Goal: Task Accomplishment & Management: Complete application form

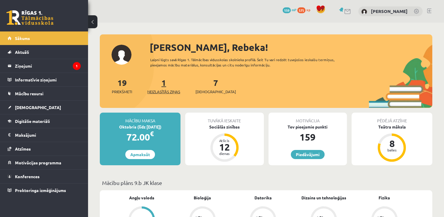
click at [161, 89] on span "Neizlasītās ziņas" at bounding box center [163, 92] width 33 height 6
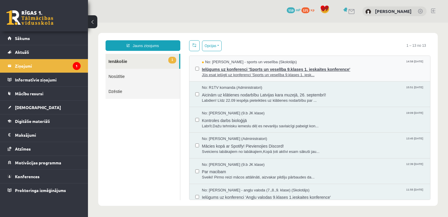
click at [242, 71] on span "Ielūgums uz konferenci 'Sports un veselība 9.klases 1. ieskaites konference'" at bounding box center [313, 68] width 223 height 7
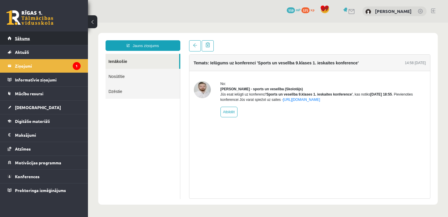
click at [60, 43] on link "Sākums" at bounding box center [44, 37] width 73 height 13
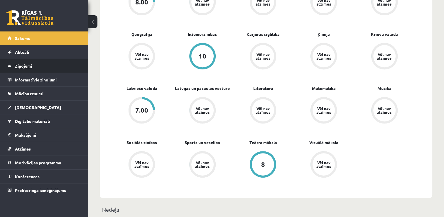
scroll to position [212, 0]
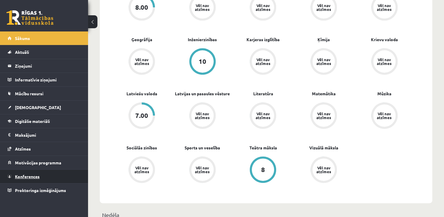
click at [33, 173] on link "Konferences" at bounding box center [44, 175] width 73 height 13
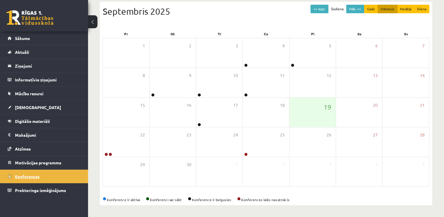
scroll to position [63, 0]
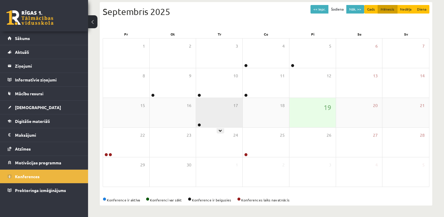
click at [215, 107] on div "17" at bounding box center [219, 112] width 46 height 29
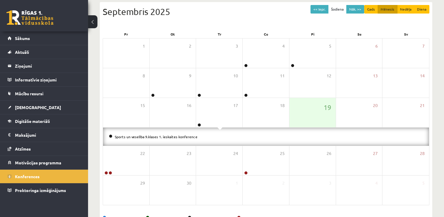
click at [177, 139] on li "Sports un veselība 9.klases 1. ieskaites konference" at bounding box center [266, 136] width 314 height 6
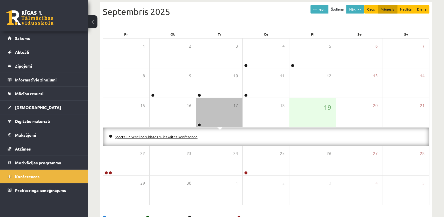
click at [179, 136] on link "Sports un veselība 9.klases 1. ieskaites konference" at bounding box center [156, 136] width 83 height 5
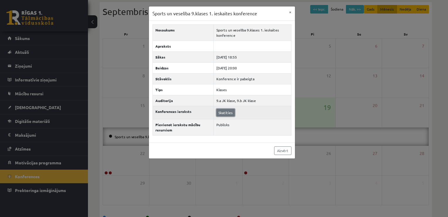
click at [222, 111] on link "Skatīties" at bounding box center [226, 113] width 18 height 8
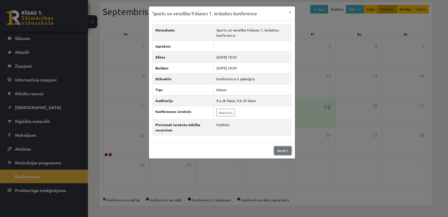
click at [284, 146] on link "Aizvērt" at bounding box center [282, 150] width 17 height 9
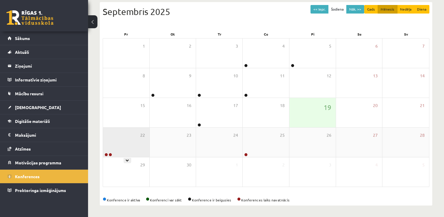
click at [134, 147] on div "22" at bounding box center [126, 141] width 46 height 29
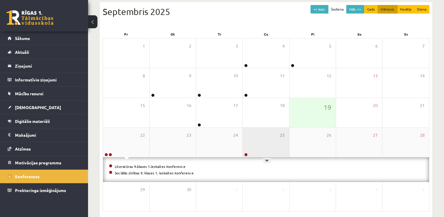
click at [279, 151] on div "25" at bounding box center [266, 141] width 46 height 29
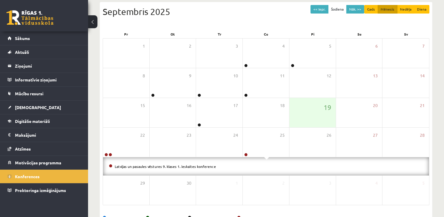
click at [269, 24] on div "<< Iepr. Šodiena Nāk. >> Gads Mēnesis Nedēļa Diena Septembris 2025" at bounding box center [266, 17] width 327 height 25
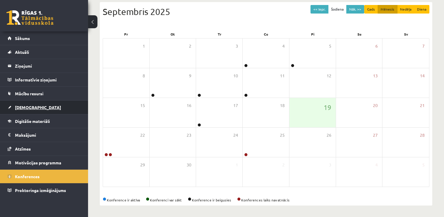
click at [45, 112] on link "[DEMOGRAPHIC_DATA]" at bounding box center [44, 106] width 73 height 13
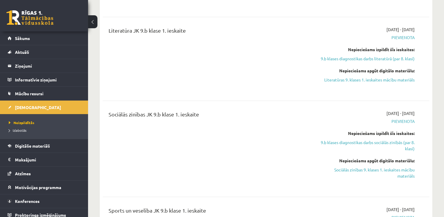
scroll to position [407, 0]
click at [67, 141] on link "Digitālie materiāli" at bounding box center [44, 145] width 73 height 13
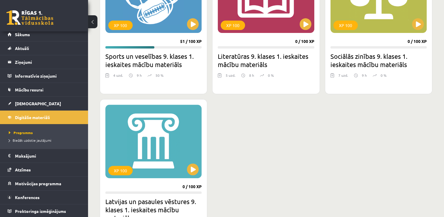
scroll to position [214, 0]
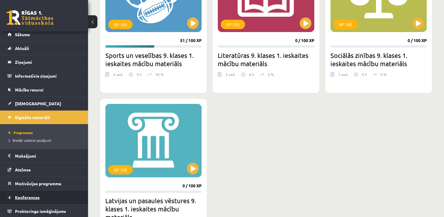
click at [51, 193] on link "Konferences" at bounding box center [44, 196] width 73 height 13
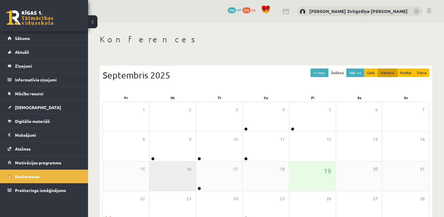
scroll to position [61, 0]
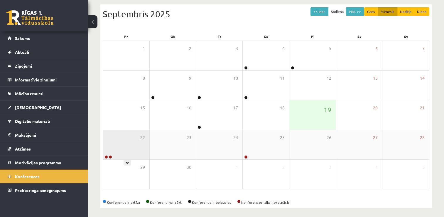
click at [121, 149] on div "22" at bounding box center [126, 144] width 46 height 29
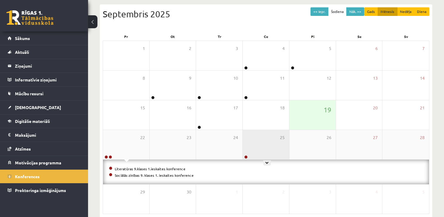
click at [271, 145] on div "25" at bounding box center [266, 144] width 46 height 29
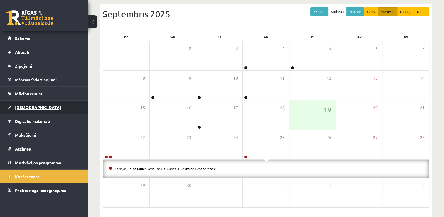
click at [60, 105] on link "[DEMOGRAPHIC_DATA]" at bounding box center [44, 106] width 73 height 13
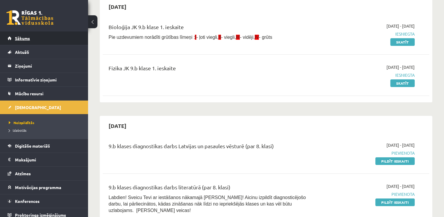
click at [60, 38] on link "Sākums" at bounding box center [44, 37] width 73 height 13
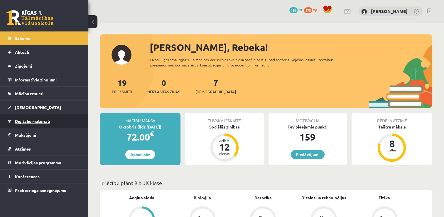
click at [54, 118] on link "Digitālie materiāli" at bounding box center [44, 120] width 73 height 13
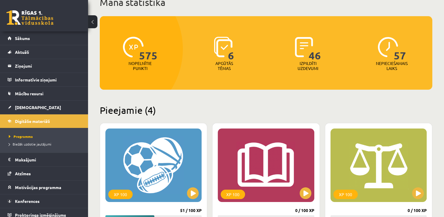
scroll to position [115, 0]
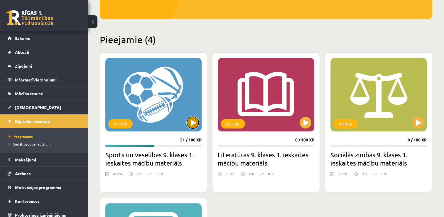
click at [195, 121] on button at bounding box center [193, 123] width 12 height 12
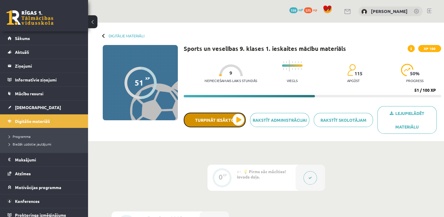
click at [224, 124] on button "Turpināt iesākto" at bounding box center [215, 119] width 62 height 15
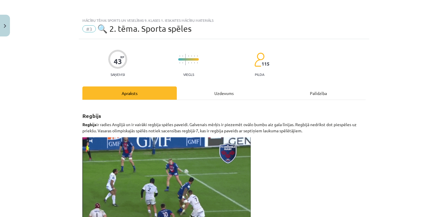
click at [234, 94] on div "Uzdevums" at bounding box center [224, 92] width 94 height 13
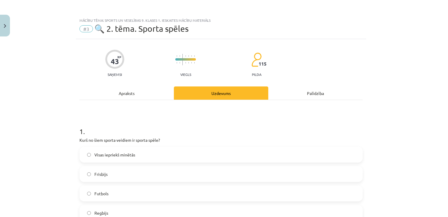
scroll to position [0, 3]
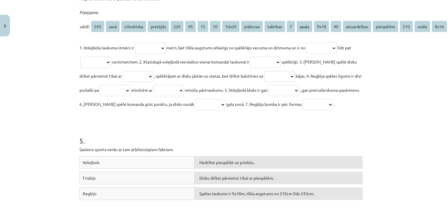
scroll to position [615, 3]
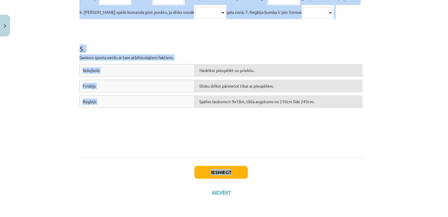
drag, startPoint x: 76, startPoint y: 130, endPoint x: 290, endPoint y: 96, distance: 216.1
copy div "**********"
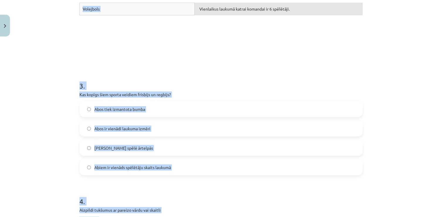
click at [180, 53] on div "Regbijs 5 punkti par piezemējumu. Frisbijs Aizsargs drīkst skaitīt līdz 8, sedz…" at bounding box center [221, 16] width 283 height 88
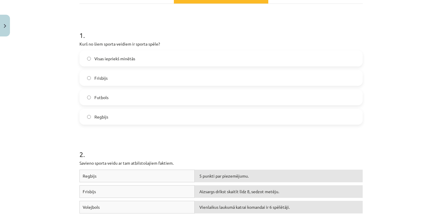
scroll to position [92, 3]
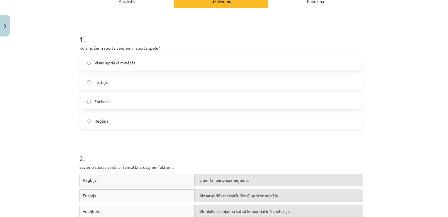
click at [171, 65] on label "Visas iepriekš minētās" at bounding box center [221, 62] width 282 height 15
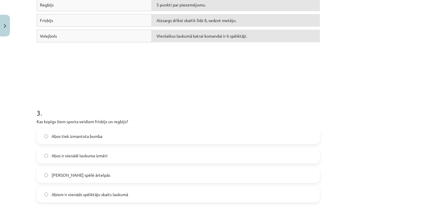
scroll to position [288, 48]
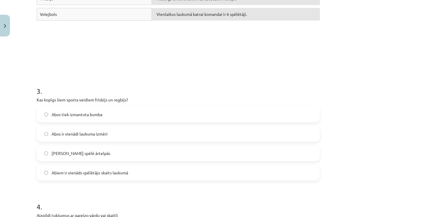
click at [125, 153] on label "Abus spēlē ārtelpās" at bounding box center [178, 153] width 282 height 15
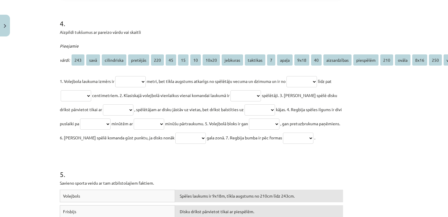
scroll to position [472, 23]
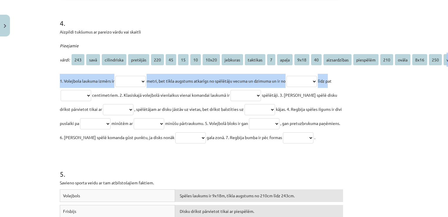
drag, startPoint x: 440, startPoint y: 58, endPoint x: 413, endPoint y: 68, distance: 28.2
click at [413, 68] on div "**********" at bounding box center [224, 108] width 448 height 217
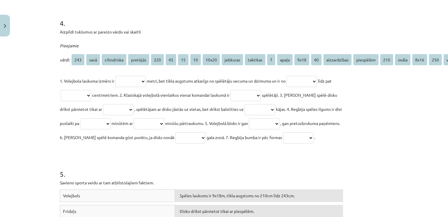
drag, startPoint x: 413, startPoint y: 68, endPoint x: 420, endPoint y: 91, distance: 23.9
click at [420, 91] on div "**********" at bounding box center [224, 108] width 448 height 217
click at [146, 82] on select "**********" at bounding box center [130, 81] width 31 height 11
select select "****"
click at [115, 76] on select "**********" at bounding box center [130, 81] width 31 height 11
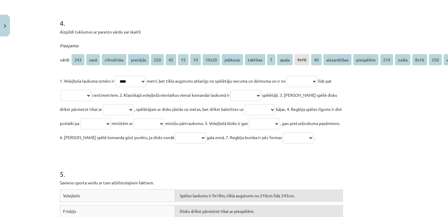
click at [306, 84] on select "**********" at bounding box center [302, 81] width 31 height 11
select select "***"
click at [293, 76] on select "**********" at bounding box center [302, 81] width 31 height 11
click at [91, 94] on select "**********" at bounding box center [76, 95] width 31 height 11
select select "***"
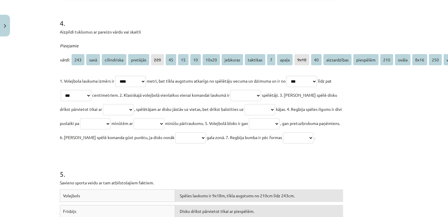
click at [65, 90] on select "**********" at bounding box center [76, 95] width 31 height 11
click at [261, 92] on select "**********" at bounding box center [246, 95] width 31 height 11
select select "*"
click at [242, 90] on select "**********" at bounding box center [246, 95] width 31 height 11
click at [114, 109] on select "**********" at bounding box center [118, 109] width 31 height 11
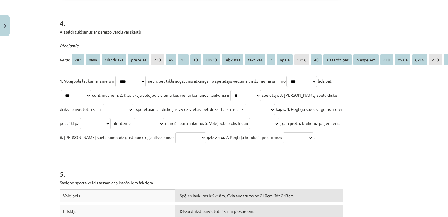
select select "*********"
click at [103, 104] on select "**********" at bounding box center [118, 109] width 31 height 11
click at [275, 106] on select "**********" at bounding box center [260, 109] width 31 height 11
select select "****"
click at [249, 104] on select "**********" at bounding box center [260, 109] width 31 height 11
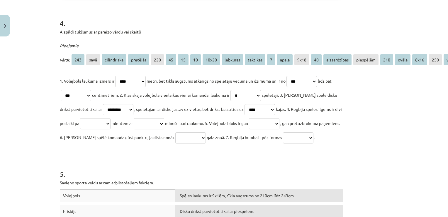
click at [111, 124] on select "**********" at bounding box center [95, 123] width 31 height 11
select select "**"
click at [103, 118] on select "**********" at bounding box center [95, 123] width 31 height 11
click at [164, 124] on select "**********" at bounding box center [149, 123] width 31 height 11
select select "**"
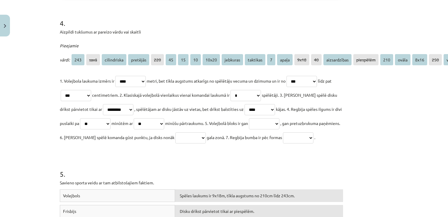
click at [163, 118] on select "**********" at bounding box center [149, 123] width 31 height 11
click at [280, 125] on select "**********" at bounding box center [264, 123] width 31 height 11
select select "**********"
click at [280, 118] on select "**********" at bounding box center [264, 123] width 31 height 11
click at [206, 135] on select "**********" at bounding box center [190, 137] width 31 height 11
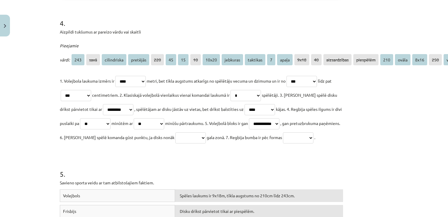
select select "********"
click at [206, 132] on select "**********" at bounding box center [190, 137] width 31 height 11
click at [283, 143] on select "**********" at bounding box center [298, 137] width 31 height 11
select select "*****"
click at [283, 143] on select "**********" at bounding box center [298, 137] width 31 height 11
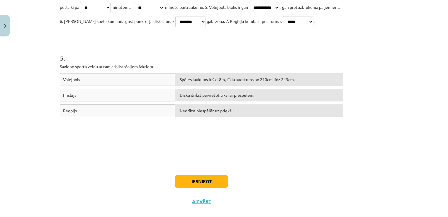
scroll to position [615, 23]
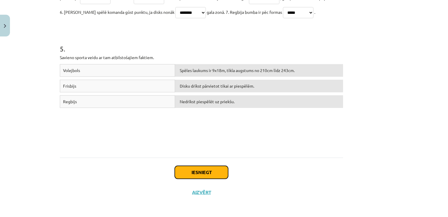
click at [210, 169] on button "Iesniegt" at bounding box center [201, 172] width 53 height 13
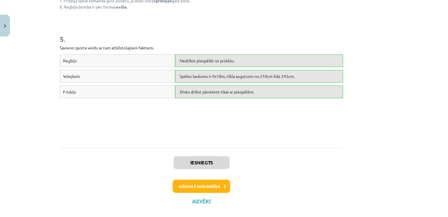
scroll to position [703, 23]
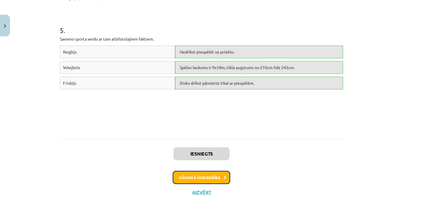
click at [211, 173] on button "Nākamā nodarbība" at bounding box center [202, 177] width 58 height 13
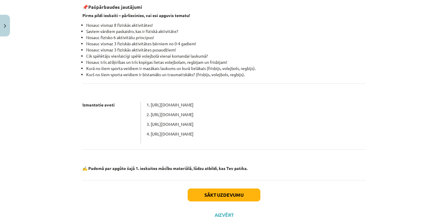
scroll to position [127, 0]
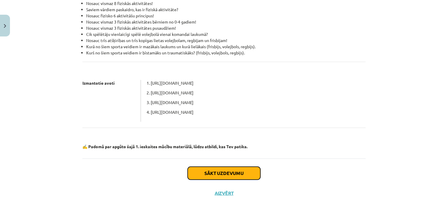
click at [238, 172] on button "Sākt uzdevumu" at bounding box center [224, 172] width 73 height 13
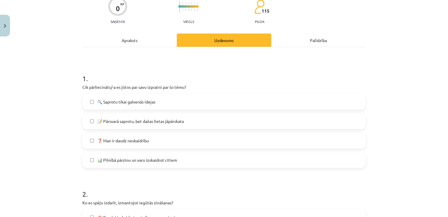
scroll to position [15, 0]
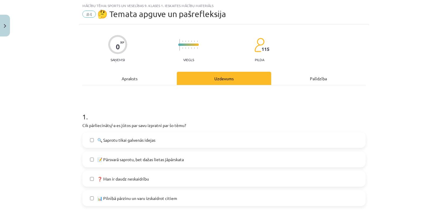
click at [167, 200] on span "📊 Pilnībā pārzinu un varu izskaidrot citiem" at bounding box center [137, 198] width 80 height 6
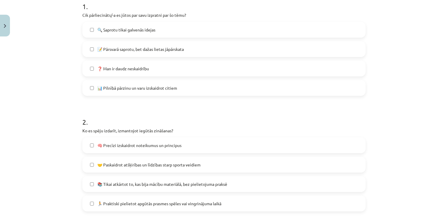
scroll to position [125, 0]
click at [204, 50] on label "📝 Pārsvarā saprotu, bet dažas lietas jāpārskata" at bounding box center [224, 48] width 282 height 15
click at [198, 85] on label "📊 Pilnībā pārzinu un varu izskaidrot citiem" at bounding box center [224, 87] width 282 height 15
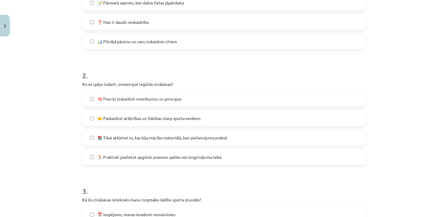
scroll to position [171, 0]
click at [204, 44] on label "📊 Pilnībā pārzinu un varu izskaidrot citiem" at bounding box center [224, 41] width 282 height 15
click at [195, 102] on label "🧠 Precīzi izskaidrot noteikumus un principus" at bounding box center [224, 98] width 282 height 15
click at [197, 114] on label "🤝 Paskaidrot atšķirības un līdzības starp sporta veidiem" at bounding box center [224, 118] width 282 height 15
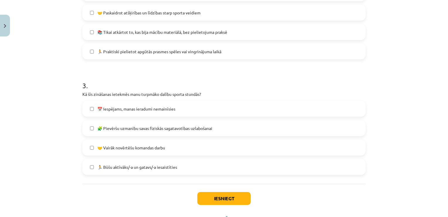
scroll to position [278, 0]
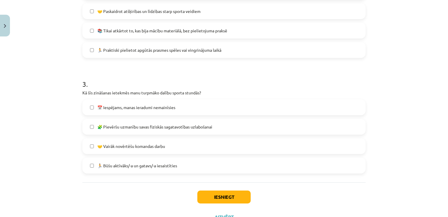
click at [203, 126] on span "🧩 Pievēršu uzmanību savas fiziskās sagatavotības uzlabošanai" at bounding box center [154, 127] width 115 height 6
click at [211, 168] on label "🏃 Būšu aktīvāks/-a un gatavs/-a iesaistīties" at bounding box center [224, 165] width 282 height 15
click at [220, 198] on button "Iesniegt" at bounding box center [224, 196] width 53 height 13
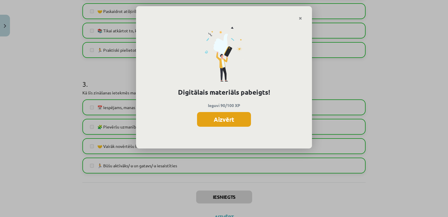
click at [232, 116] on button "Aizvērt" at bounding box center [224, 119] width 54 height 15
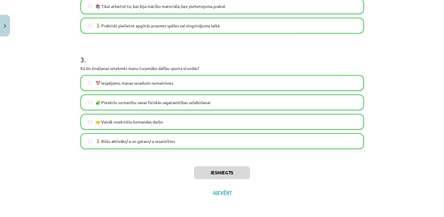
scroll to position [302, 0]
click at [223, 191] on button "Aizvērt" at bounding box center [222, 193] width 22 height 6
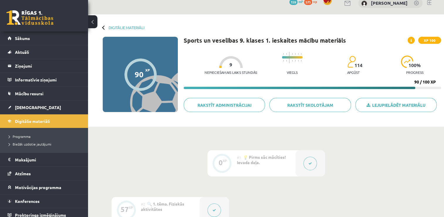
scroll to position [0, 0]
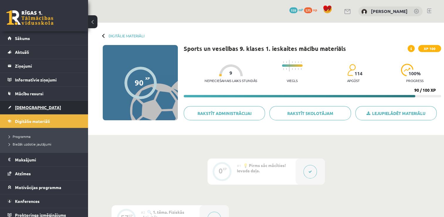
click at [64, 104] on link "[DEMOGRAPHIC_DATA]" at bounding box center [44, 106] width 73 height 13
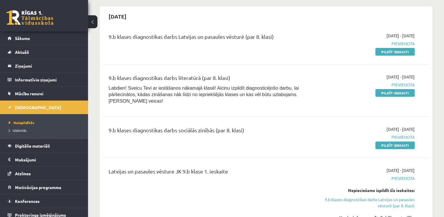
scroll to position [171, 0]
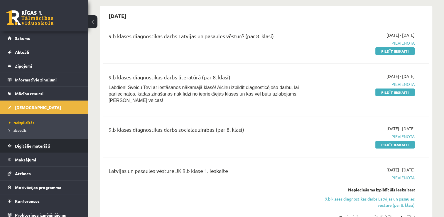
click at [69, 148] on link "Digitālie materiāli" at bounding box center [44, 145] width 73 height 13
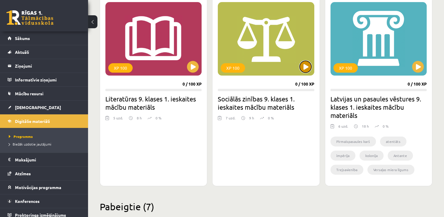
click at [307, 63] on button at bounding box center [306, 67] width 12 height 12
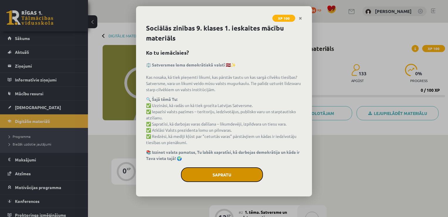
click at [242, 174] on button "Sapratu" at bounding box center [222, 174] width 82 height 15
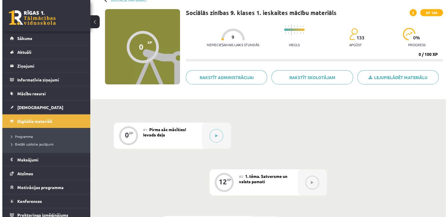
scroll to position [103, 0]
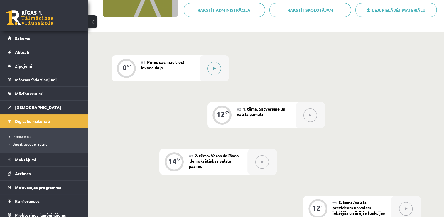
click at [214, 70] on button at bounding box center [213, 68] width 13 height 13
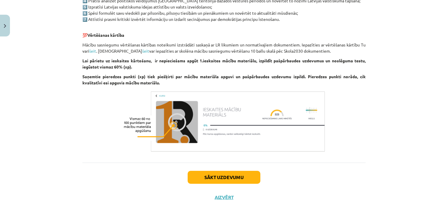
scroll to position [340, 0]
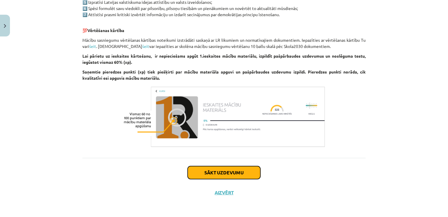
click at [248, 169] on button "Sākt uzdevumu" at bounding box center [224, 172] width 73 height 13
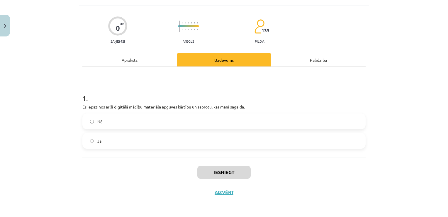
scroll to position [15, 0]
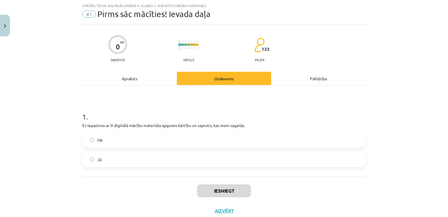
click at [221, 161] on label "Jā" at bounding box center [224, 159] width 282 height 15
click at [225, 190] on button "Iesniegt" at bounding box center [224, 190] width 53 height 13
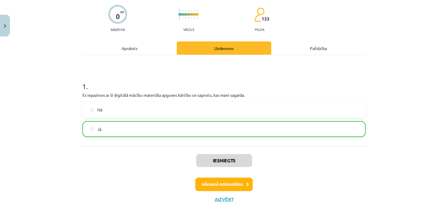
scroll to position [45, 0]
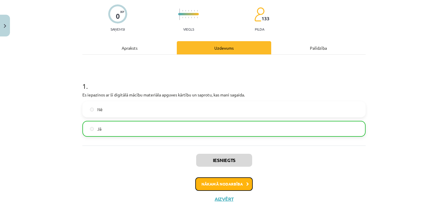
click at [231, 185] on button "Nākamā nodarbība" at bounding box center [224, 183] width 58 height 13
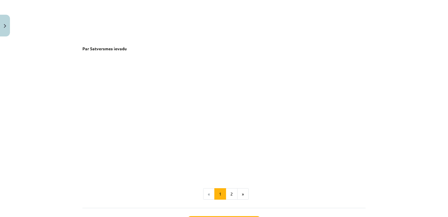
scroll to position [1223, 0]
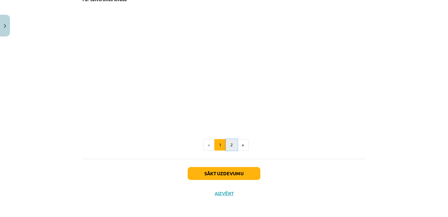
click at [231, 146] on button "2" at bounding box center [232, 145] width 12 height 12
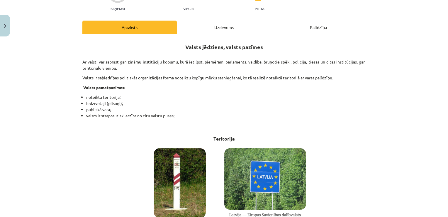
scroll to position [65, 0]
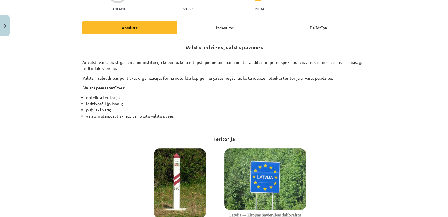
click at [217, 27] on div "Uzdevums" at bounding box center [224, 27] width 94 height 13
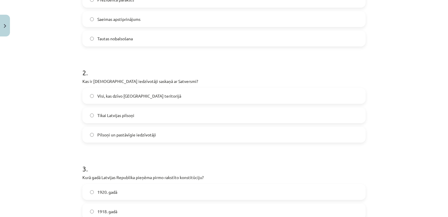
scroll to position [0, 0]
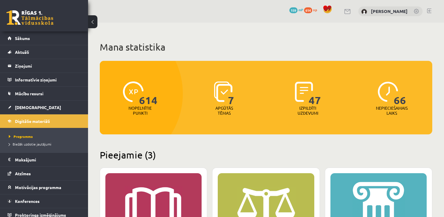
scroll to position [171, 0]
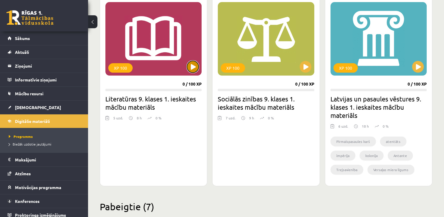
click at [195, 66] on button at bounding box center [193, 67] width 12 height 12
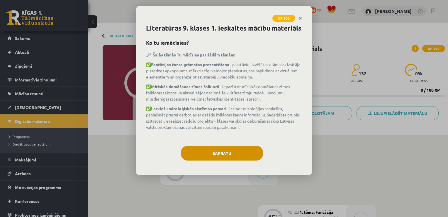
drag, startPoint x: 242, startPoint y: 163, endPoint x: 244, endPoint y: 154, distance: 8.8
click at [244, 154] on div "Sapratu" at bounding box center [224, 155] width 156 height 19
click at [244, 154] on button "Sapratu" at bounding box center [222, 153] width 82 height 15
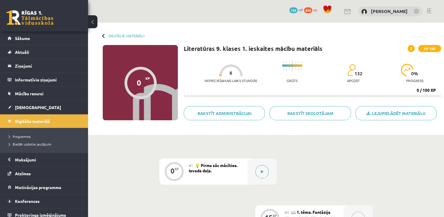
click at [266, 172] on button at bounding box center [261, 171] width 13 height 13
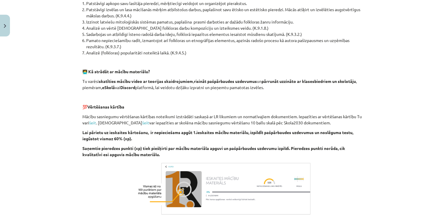
scroll to position [270, 0]
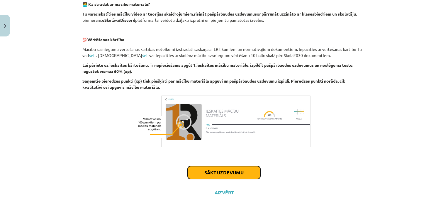
click at [234, 166] on button "Sākt uzdevumu" at bounding box center [224, 172] width 73 height 13
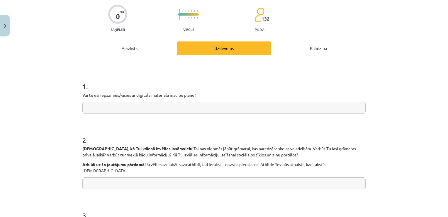
scroll to position [45, 0]
click at [242, 104] on input "text" at bounding box center [223, 107] width 283 height 12
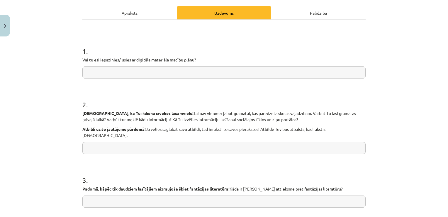
scroll to position [80, 0]
type input "*"
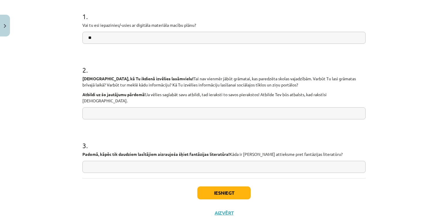
scroll to position [129, 0]
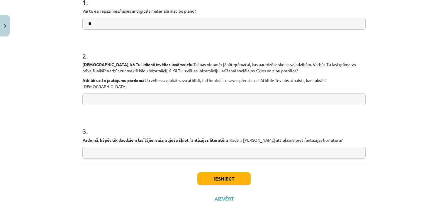
type input "**"
click at [216, 146] on input "text" at bounding box center [223, 152] width 283 height 12
type input "******"
click at [220, 172] on button "Iesniegt" at bounding box center [224, 178] width 53 height 13
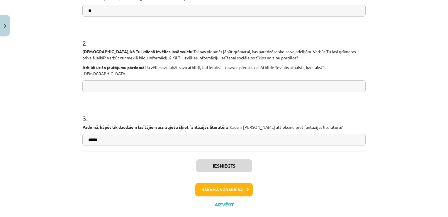
scroll to position [147, 0]
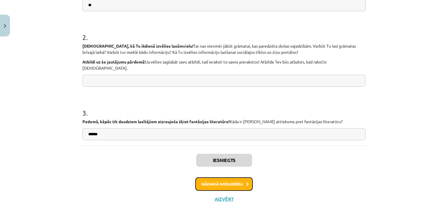
click at [236, 177] on button "Nākamā nodarbība" at bounding box center [224, 183] width 58 height 13
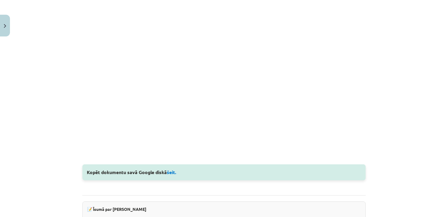
scroll to position [681, 0]
click at [171, 170] on link "šeit." at bounding box center [172, 171] width 10 height 6
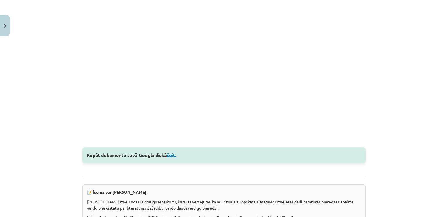
scroll to position [773, 0]
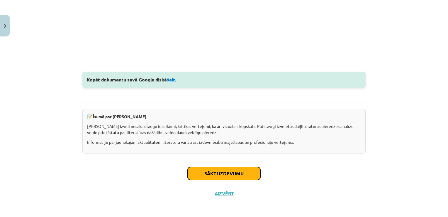
click at [198, 170] on button "Sākt uzdevumu" at bounding box center [224, 173] width 73 height 13
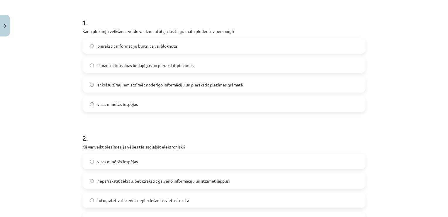
scroll to position [0, 0]
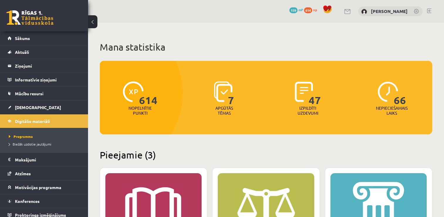
scroll to position [171, 0]
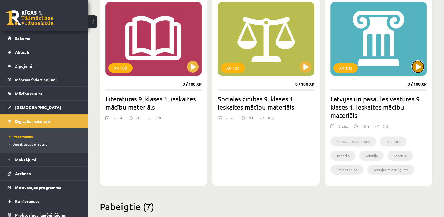
click at [417, 69] on button at bounding box center [418, 67] width 12 height 12
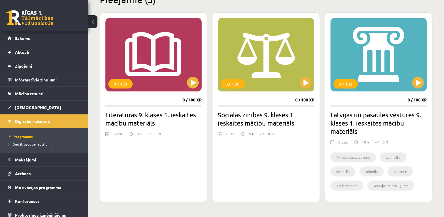
scroll to position [90, 0]
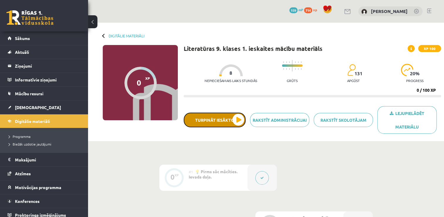
click at [234, 122] on button "Turpināt iesākto" at bounding box center [215, 119] width 62 height 15
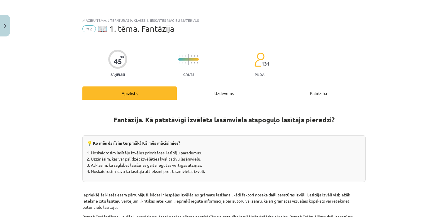
click at [223, 95] on div "Uzdevums" at bounding box center [224, 92] width 94 height 13
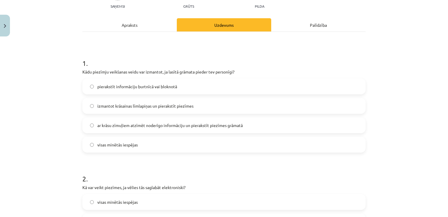
scroll to position [66, 0]
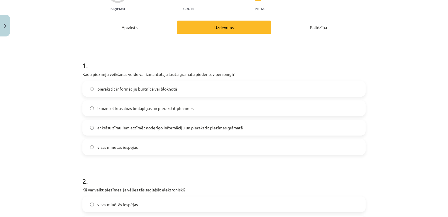
click at [82, 64] on h1 "1 ." at bounding box center [223, 60] width 283 height 18
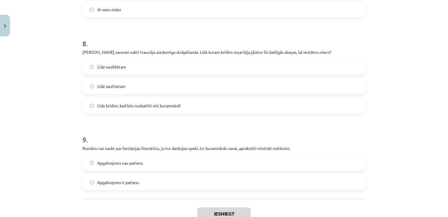
scroll to position [839, 0]
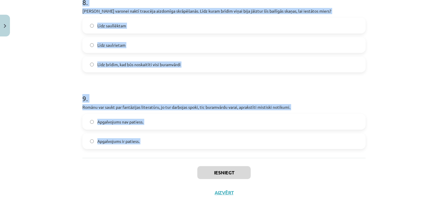
drag, startPoint x: 80, startPoint y: 64, endPoint x: 176, endPoint y: 138, distance: 121.4
copy form "1 . Kādu piezīmju veikšanas veidu var izmantot, ja lasītā grāmata pieder tev pe…"
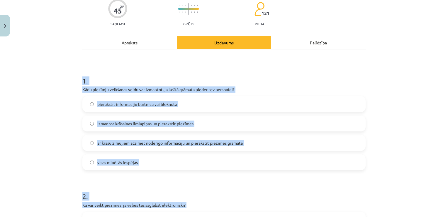
scroll to position [50, 0]
click at [185, 158] on label "visas minētās iespējas" at bounding box center [224, 162] width 282 height 15
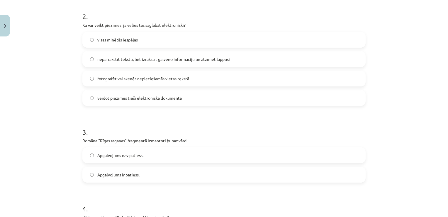
scroll to position [230, 0]
click at [185, 39] on label "visas minētās iespējas" at bounding box center [224, 40] width 282 height 15
click at [161, 171] on label "Apgalvojums ir patiess." at bounding box center [224, 174] width 282 height 15
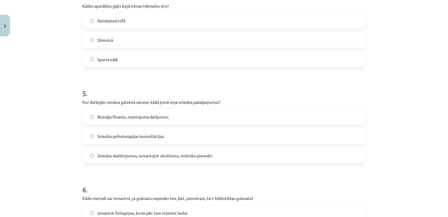
scroll to position [441, 0]
click at [159, 55] on label "Sporta zālē" at bounding box center [224, 59] width 282 height 15
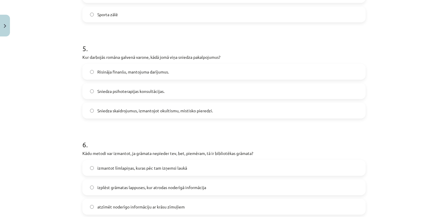
scroll to position [486, 0]
click at [166, 109] on span "Sniedza skaidrojumus, izmantojot okultismu, mistisko pieredzi." at bounding box center [155, 110] width 116 height 6
click at [149, 171] on label "izmantot līmlapiņas, kuras pēc tam izņemsi laukā" at bounding box center [224, 167] width 282 height 15
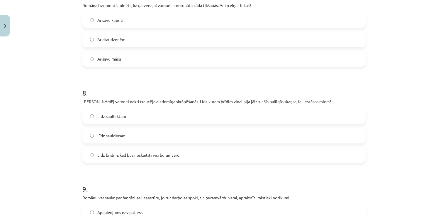
scroll to position [749, 0]
click at [155, 18] on label "Ar savu klienti" at bounding box center [224, 20] width 282 height 15
click at [148, 116] on label "Līdz saullēktam" at bounding box center [224, 116] width 282 height 15
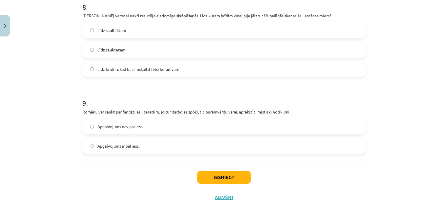
scroll to position [839, 0]
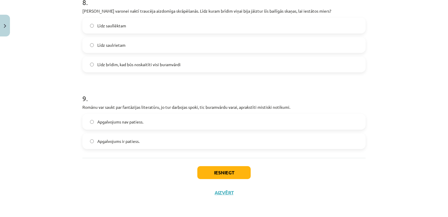
click at [190, 139] on label "Apgalvojums ir patiess." at bounding box center [224, 141] width 282 height 15
click at [230, 172] on button "Iesniegt" at bounding box center [224, 172] width 53 height 13
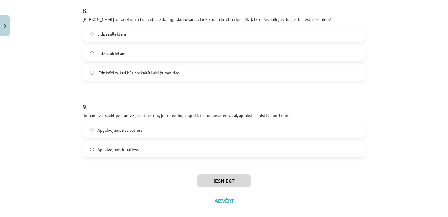
scroll to position [831, 0]
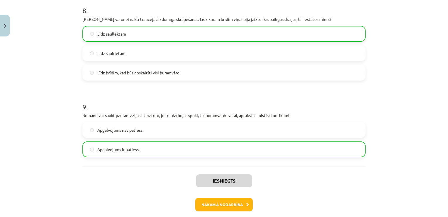
click at [401, 7] on div "Mācību tēma: Literatūras 9. klases 1. ieskaites mācību materiāls #2 📖 1. tēma. …" at bounding box center [224, 108] width 448 height 217
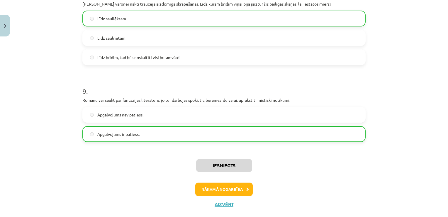
scroll to position [847, 0]
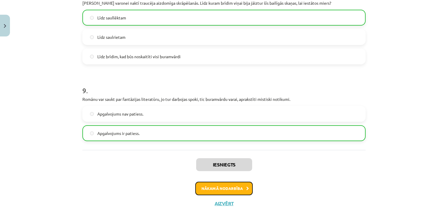
click at [241, 189] on button "Nākamā nodarbība" at bounding box center [224, 187] width 58 height 13
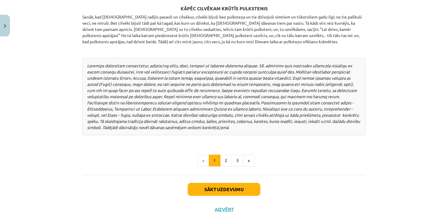
scroll to position [790, 0]
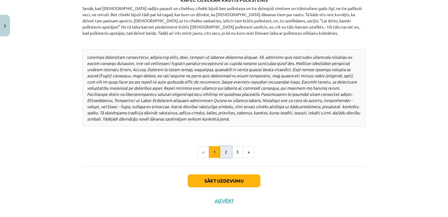
click at [225, 146] on button "2" at bounding box center [226, 152] width 12 height 12
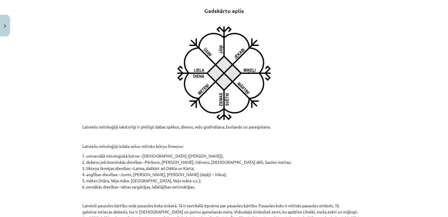
scroll to position [0, 0]
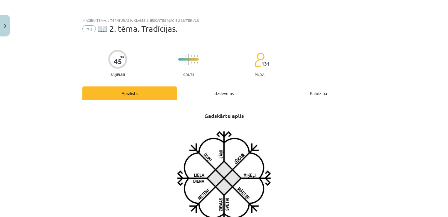
click at [225, 89] on div "Uzdevums" at bounding box center [224, 92] width 94 height 13
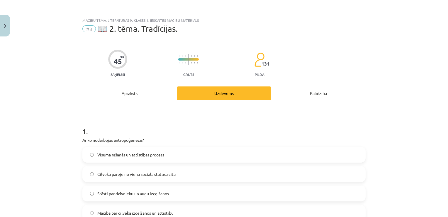
click at [82, 130] on h1 "1 ." at bounding box center [223, 126] width 283 height 18
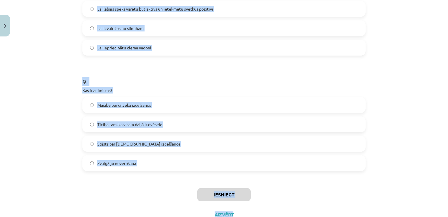
scroll to position [881, 0]
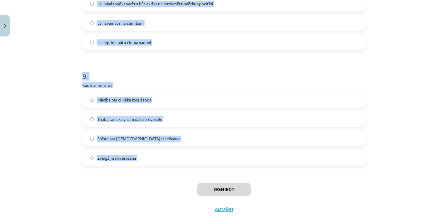
drag, startPoint x: 81, startPoint y: 130, endPoint x: 195, endPoint y: 151, distance: 116.0
copy form "1 . Ar ko nodarbojas antropoģenēze? Visuma rašanās un attīstības process Cilvēk…"
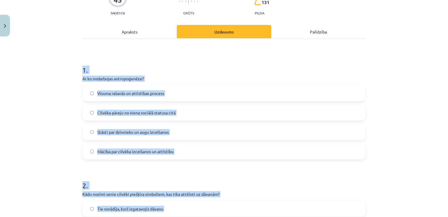
scroll to position [61, 0]
click at [212, 147] on label "Mācība par cilvēka izcelšanos un attīstību" at bounding box center [224, 151] width 282 height 15
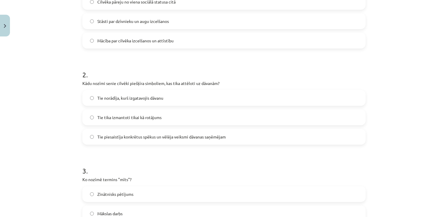
scroll to position [173, 0]
click at [198, 139] on label "Tie piesaistīja konkrētus spēkus un vēlēja veiksmi dāvanas saņēmējam" at bounding box center [224, 136] width 282 height 15
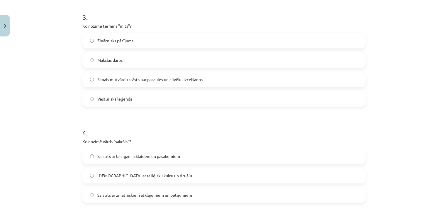
scroll to position [325, 0]
click at [151, 174] on span "Saistīts ar reliģisku kultu un rituālu" at bounding box center [144, 175] width 95 height 6
click at [163, 84] on label "Senais mutvārdu stāsts par pasaules un cilvēku izcelšanos" at bounding box center [224, 79] width 282 height 15
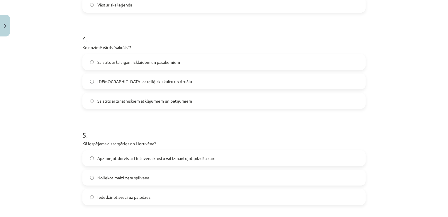
scroll to position [457, 0]
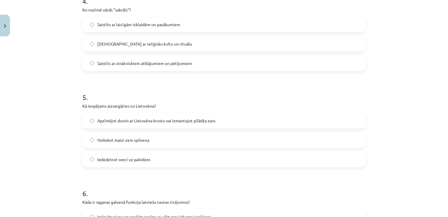
click at [182, 121] on span "Apzīmējot durvis ar Lietuvēna krustu vai izmantojot pīlādža zaru" at bounding box center [156, 120] width 118 height 6
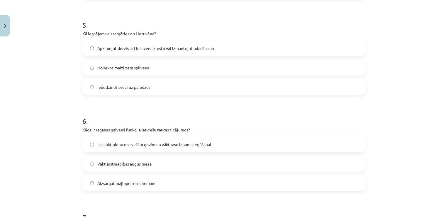
scroll to position [543, 0]
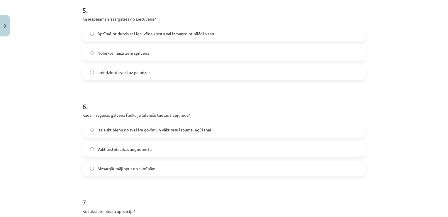
click at [173, 131] on span "Izslaukt pienu no svešām govīm un vākt rasu labuma iegūšanai" at bounding box center [154, 129] width 114 height 6
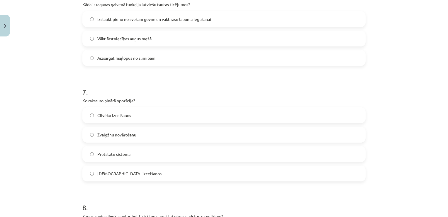
scroll to position [660, 0]
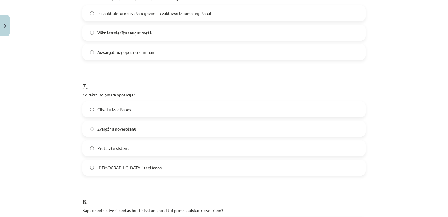
click at [145, 148] on label "Pretstatu sistēma" at bounding box center [224, 148] width 282 height 15
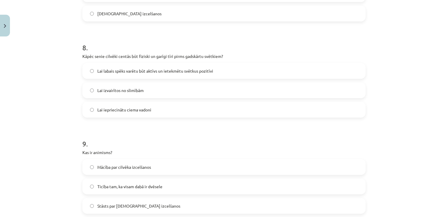
scroll to position [817, 0]
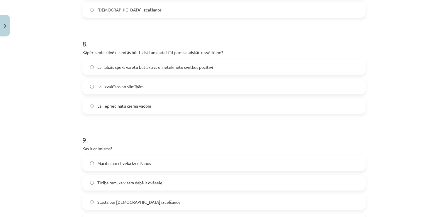
click at [146, 180] on span "Ticība tam, ka visam dabā ir dvēsele" at bounding box center [129, 182] width 65 height 6
click at [164, 63] on label "Lai labais spēks varētu būt aktīvs un ietekmētu svētkus pozitīvi" at bounding box center [224, 67] width 282 height 15
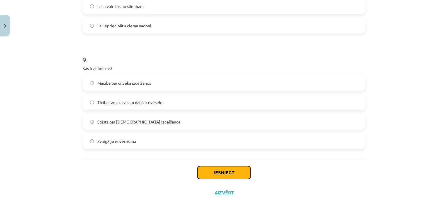
click at [213, 178] on button "Iesniegt" at bounding box center [224, 172] width 53 height 13
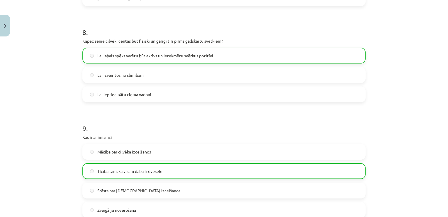
scroll to position [916, 0]
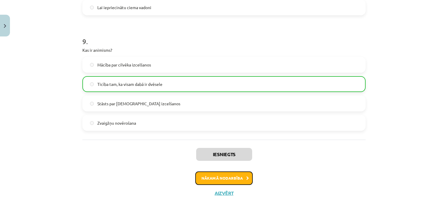
click at [242, 173] on button "Nākamā nodarbība" at bounding box center [224, 177] width 58 height 13
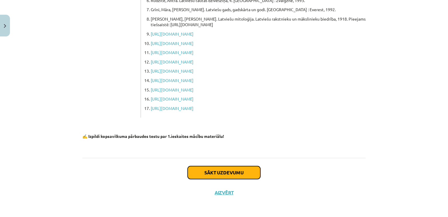
click at [242, 173] on button "Sākt uzdevumu" at bounding box center [224, 172] width 73 height 13
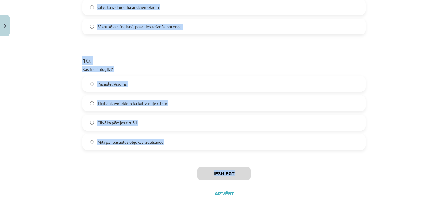
scroll to position [1109, 0]
drag, startPoint x: 81, startPoint y: 85, endPoint x: 170, endPoint y: 139, distance: 104.5
copy form "1 . Ko raksturo termins "makrokosmoss"? Mazo lielumu pasaule Pasaule, Visums Di…"
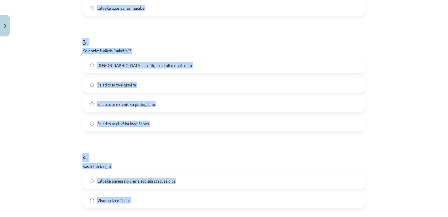
scroll to position [319, 0]
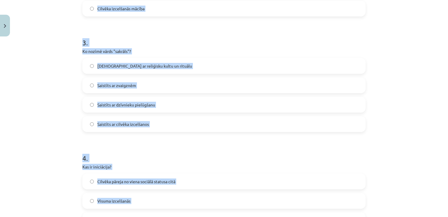
click at [185, 64] on label "Saistīts ar reliģisku kultu un rituālu" at bounding box center [224, 65] width 282 height 15
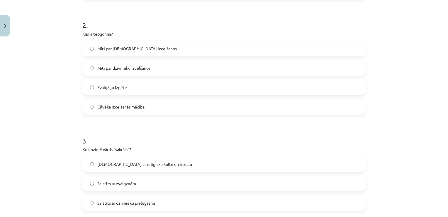
scroll to position [220, 0]
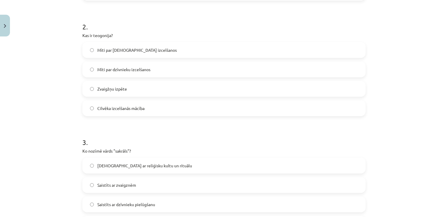
click at [171, 50] on label "Mīti par dievu izcelšanos" at bounding box center [224, 50] width 282 height 15
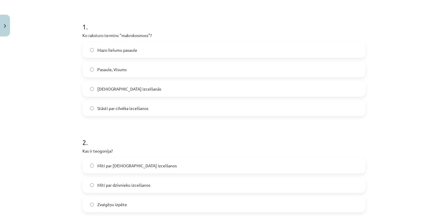
scroll to position [103, 0]
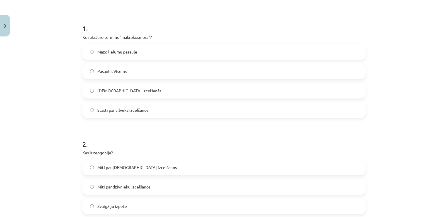
click at [169, 68] on label "Pasaule, Visums" at bounding box center [224, 71] width 282 height 15
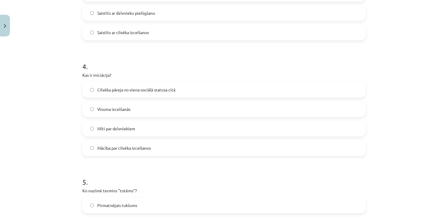
scroll to position [411, 0]
click at [163, 90] on span "Cilvēka pāreja no viena sociālā statusa citā" at bounding box center [136, 89] width 78 height 6
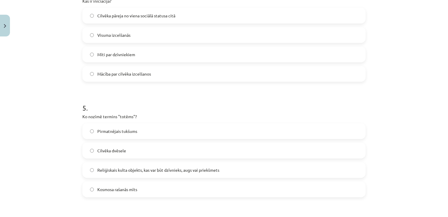
scroll to position [490, 0]
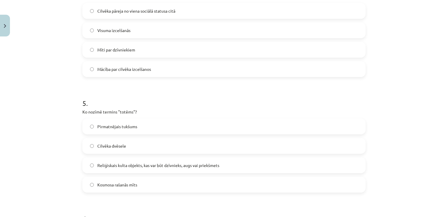
click at [178, 166] on span "Reliģiskais kulta objekts, kas var būt dzīvnieks, augs vai priekšmets" at bounding box center [158, 165] width 122 height 6
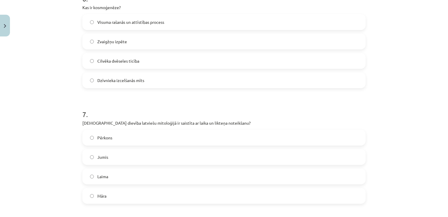
scroll to position [709, 0]
click at [186, 27] on label "Visuma rašanās un attīstības process" at bounding box center [224, 22] width 282 height 15
click at [160, 183] on label "Laima" at bounding box center [224, 176] width 282 height 15
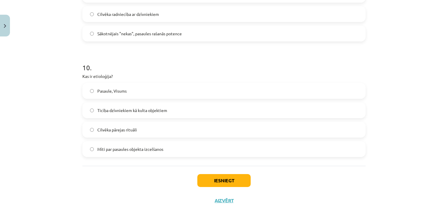
scroll to position [1109, 0]
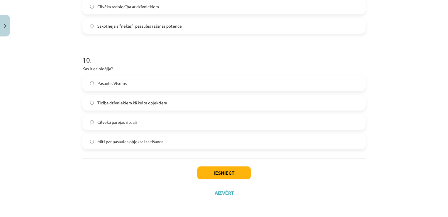
click at [166, 136] on label "Mīti par pasaules objekta izcelšanos" at bounding box center [224, 141] width 282 height 15
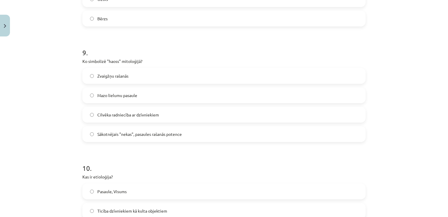
scroll to position [987, 0]
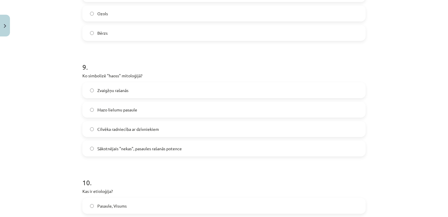
click at [195, 141] on label "Sākotnējais "nekas", pasaules rašanās potence" at bounding box center [224, 148] width 282 height 15
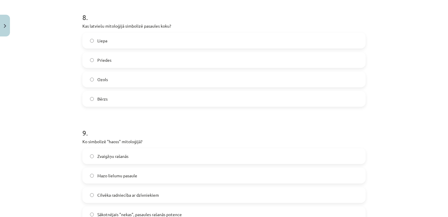
scroll to position [913, 0]
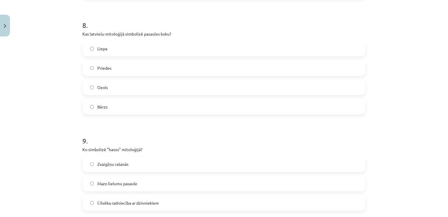
click at [165, 89] on label "Ozols" at bounding box center [224, 87] width 282 height 15
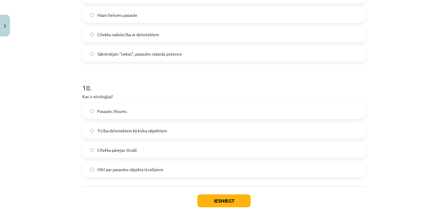
scroll to position [1097, 0]
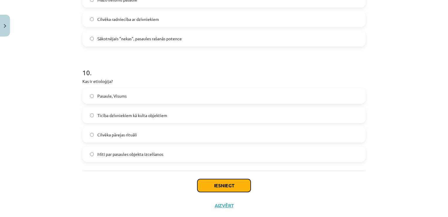
click at [235, 188] on button "Iesniegt" at bounding box center [224, 185] width 53 height 13
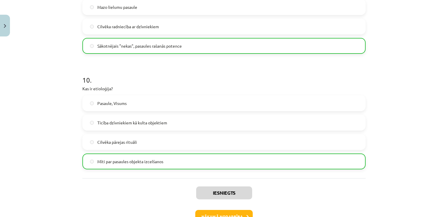
scroll to position [1128, 0]
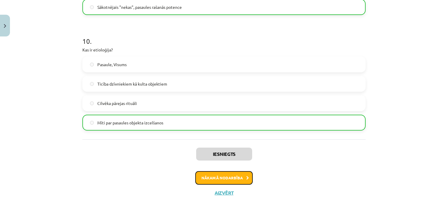
click at [240, 178] on button "Nākamā nodarbība" at bounding box center [224, 177] width 58 height 13
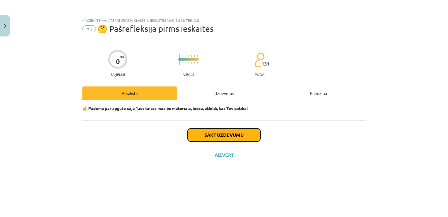
click at [249, 130] on button "Sākt uzdevumu" at bounding box center [224, 134] width 73 height 13
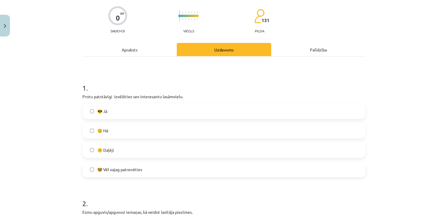
scroll to position [45, 0]
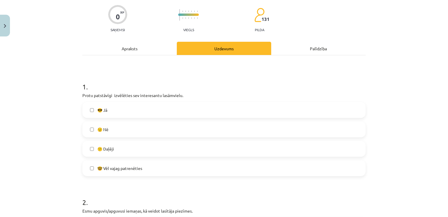
click at [176, 112] on label "😎 Jā" at bounding box center [224, 109] width 282 height 15
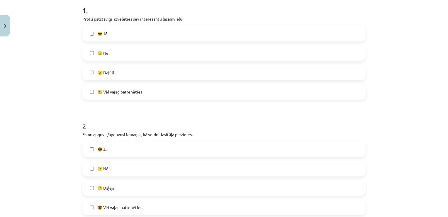
scroll to position [157, 0]
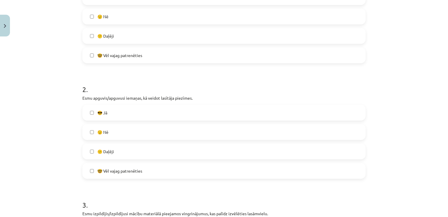
click at [181, 114] on label "😎 Jā" at bounding box center [224, 112] width 282 height 15
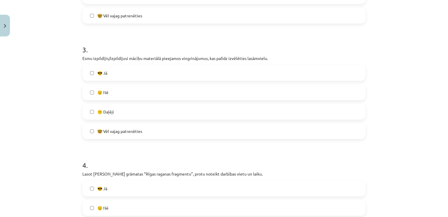
scroll to position [315, 0]
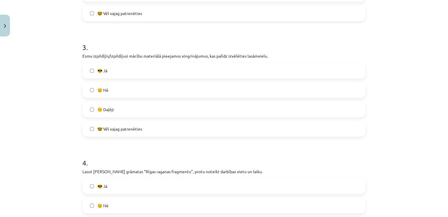
click at [159, 76] on label "😎 Jā" at bounding box center [224, 70] width 282 height 15
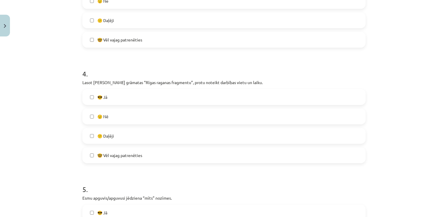
scroll to position [404, 0]
click at [167, 102] on label "😎 Jā" at bounding box center [224, 96] width 282 height 15
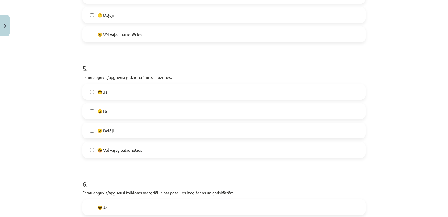
scroll to position [524, 0]
click at [168, 127] on label "😕 Daļēji" at bounding box center [224, 130] width 282 height 15
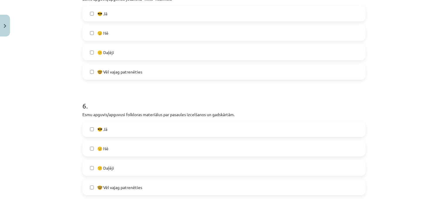
scroll to position [608, 0]
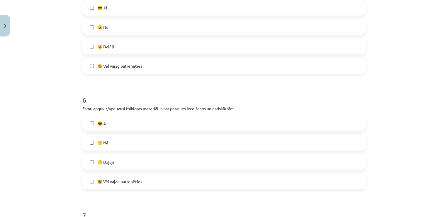
click at [151, 152] on div "😎 Jā 😟 Nē 😕 Daļēji 🤓 Vēl vajag patrenēties" at bounding box center [223, 152] width 283 height 74
click at [152, 156] on label "😕 Daļēji" at bounding box center [224, 161] width 282 height 15
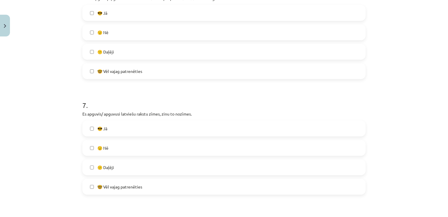
scroll to position [718, 0]
click at [144, 129] on label "😎 Jā" at bounding box center [224, 128] width 282 height 15
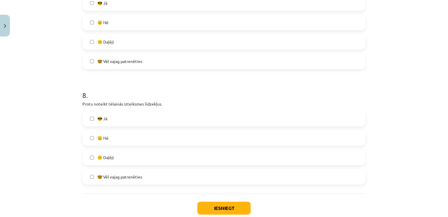
scroll to position [845, 0]
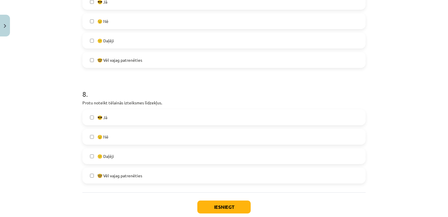
click at [160, 123] on label "😎 Jā" at bounding box center [224, 117] width 282 height 15
click at [156, 157] on label "😕 Daļēji" at bounding box center [224, 155] width 282 height 15
click at [221, 204] on button "Iesniegt" at bounding box center [224, 206] width 53 height 13
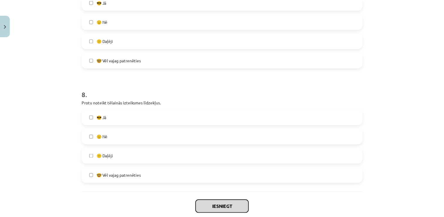
scroll to position [879, 0]
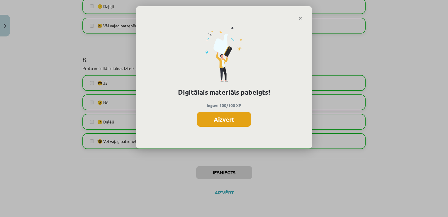
click at [238, 123] on button "Aizvērt" at bounding box center [224, 119] width 54 height 15
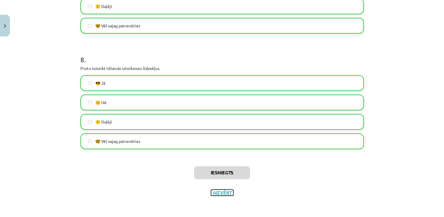
click at [222, 193] on button "Aizvērt" at bounding box center [222, 192] width 22 height 6
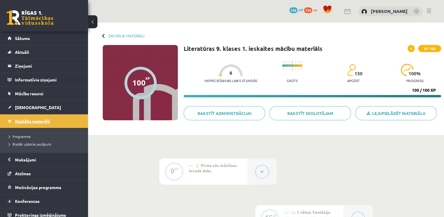
click at [52, 123] on link "Digitālie materiāli" at bounding box center [44, 120] width 73 height 13
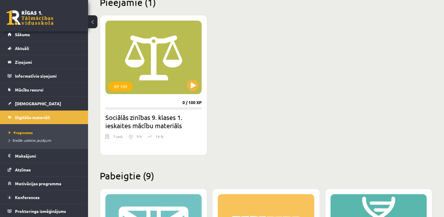
scroll to position [153, 0]
click at [197, 84] on button at bounding box center [193, 85] width 12 height 12
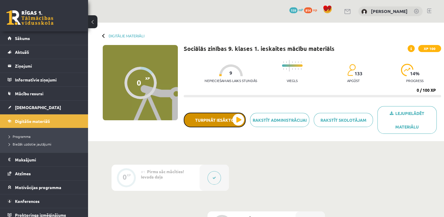
click at [232, 123] on button "Turpināt iesākto" at bounding box center [215, 119] width 62 height 15
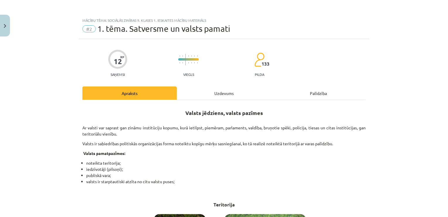
click at [227, 94] on div "Uzdevums" at bounding box center [224, 92] width 94 height 13
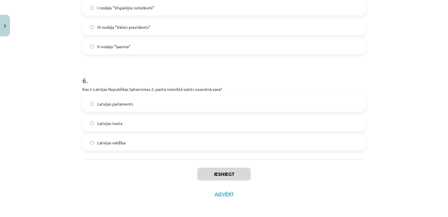
scroll to position [532, 0]
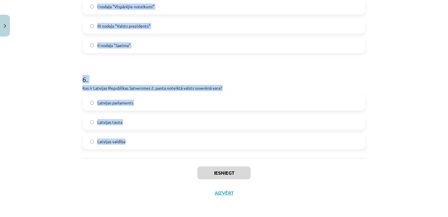
drag, startPoint x: 80, startPoint y: 70, endPoint x: 129, endPoint y: 141, distance: 85.6
copy form "1 . Kas ir nepieciešams, lai grozījumi Satversmes 1., 2., 3., 4., 6. vai 77. pa…"
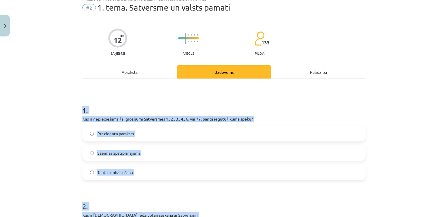
scroll to position [18, 0]
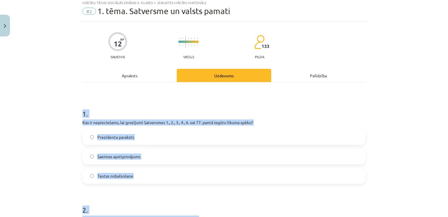
click at [156, 177] on label "Tautas nobalsošana" at bounding box center [224, 175] width 282 height 15
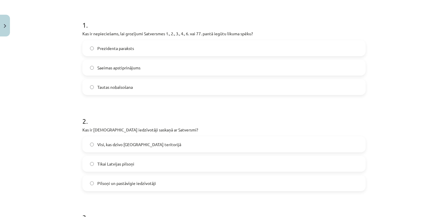
scroll to position [106, 0]
click at [159, 164] on label "Tikai Latvijas pilsoņi" at bounding box center [224, 164] width 282 height 15
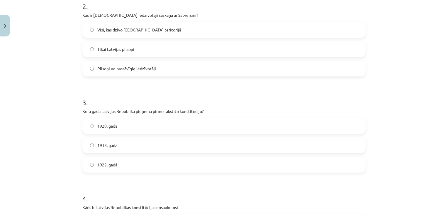
scroll to position [221, 0]
click at [140, 152] on label "1918. gadā" at bounding box center [224, 145] width 282 height 15
click at [141, 167] on label "1922. gadā" at bounding box center [224, 164] width 282 height 15
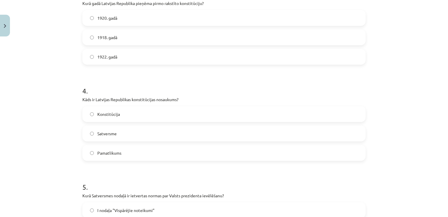
scroll to position [337, 0]
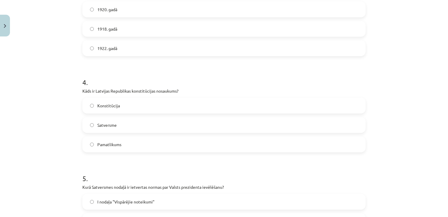
click at [158, 123] on label "Satversme" at bounding box center [224, 124] width 282 height 15
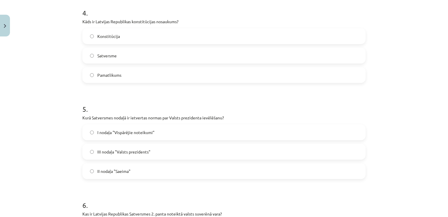
scroll to position [414, 0]
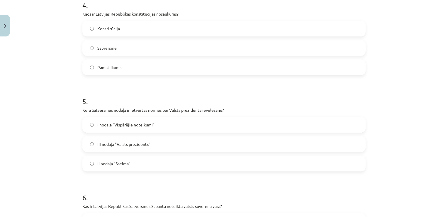
click at [155, 129] on label "I nodaļa "Vispārējie noteikumi"" at bounding box center [224, 124] width 282 height 15
click at [156, 138] on label "III nodaļa "Valsts prezidents"" at bounding box center [224, 143] width 282 height 15
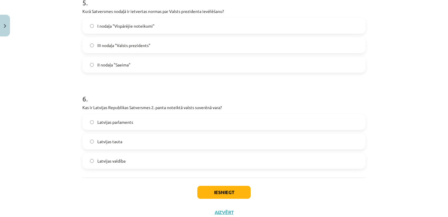
scroll to position [532, 0]
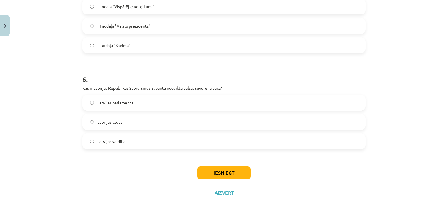
click at [175, 126] on label "Latvijas tauta" at bounding box center [224, 121] width 282 height 15
click at [230, 176] on button "Iesniegt" at bounding box center [224, 172] width 53 height 13
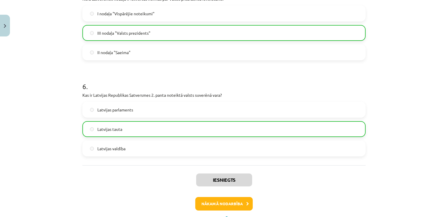
scroll to position [551, 0]
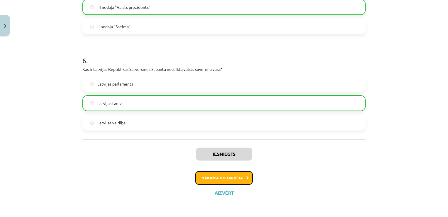
click at [245, 172] on button "Nākamā nodarbība" at bounding box center [224, 177] width 58 height 13
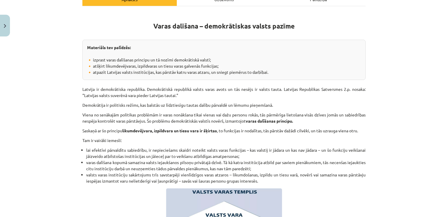
scroll to position [0, 0]
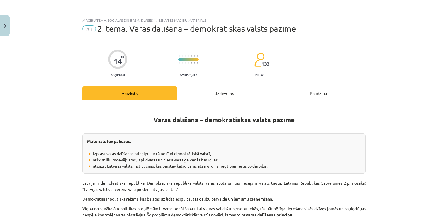
click at [231, 92] on div "Uzdevums" at bounding box center [224, 92] width 94 height 13
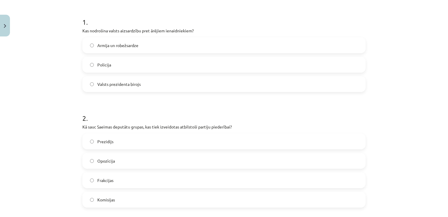
scroll to position [69, 0]
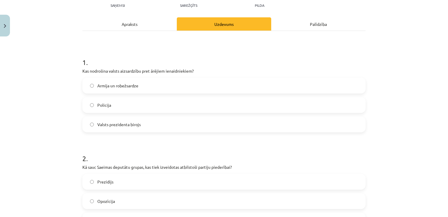
click at [82, 60] on h1 "1 ." at bounding box center [223, 57] width 283 height 18
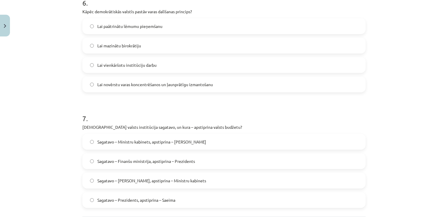
scroll to position [744, 0]
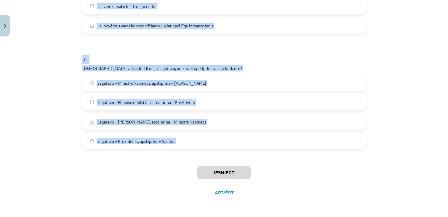
drag, startPoint x: 81, startPoint y: 60, endPoint x: 205, endPoint y: 136, distance: 145.7
copy form "1 . Kas nodrošina valsts aizsardzību pret ārējiem ienaidniekiem? Armija un robe…"
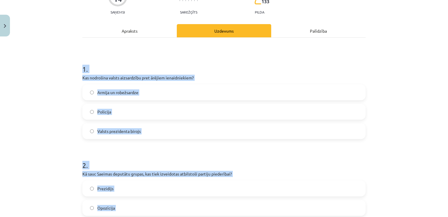
scroll to position [95, 0]
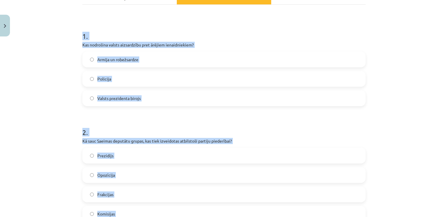
click at [183, 60] on label "Armija un robežsardze" at bounding box center [224, 59] width 282 height 15
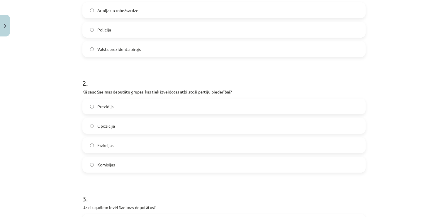
scroll to position [144, 0]
click at [154, 141] on label "Frakcijas" at bounding box center [224, 144] width 282 height 15
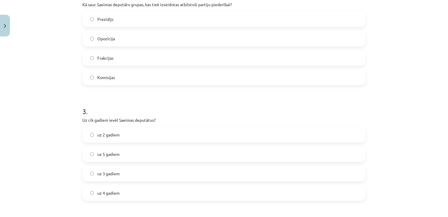
scroll to position [232, 0]
click at [156, 190] on label "uz 4 gadiem" at bounding box center [224, 192] width 282 height 15
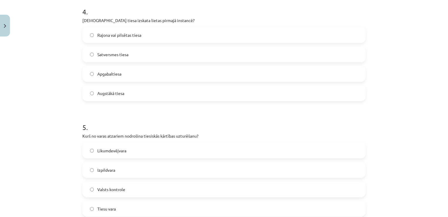
scroll to position [447, 0]
click at [187, 36] on label "Rajona vai pilsētas tiesa" at bounding box center [224, 34] width 282 height 15
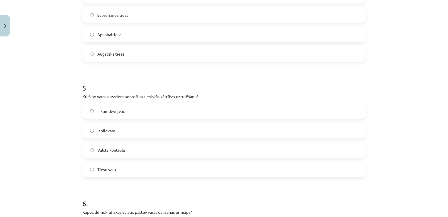
scroll to position [492, 0]
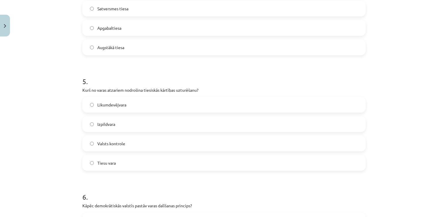
click at [159, 163] on label "Tiesu vara" at bounding box center [224, 162] width 282 height 15
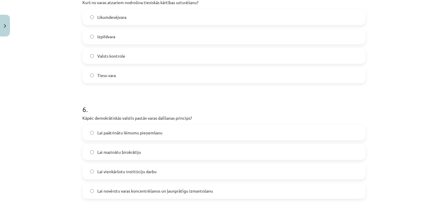
scroll to position [580, 0]
click at [163, 190] on span "Lai novērstu varas koncentrēšanos un ļaunprātīgu izmantošanu" at bounding box center [155, 190] width 116 height 6
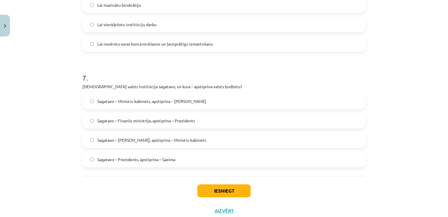
scroll to position [730, 0]
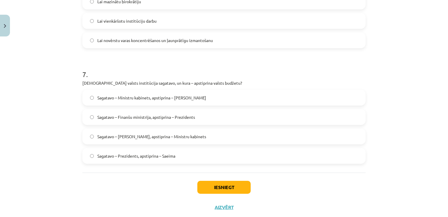
click at [192, 134] on label "Sagatavo – Saeima, apstiprina – Ministru kabinets" at bounding box center [224, 136] width 282 height 15
click at [187, 102] on label "Sagatavo – Ministru kabinets, apstiprina – Saeima" at bounding box center [224, 97] width 282 height 15
click at [211, 182] on button "Iesniegt" at bounding box center [224, 186] width 53 height 13
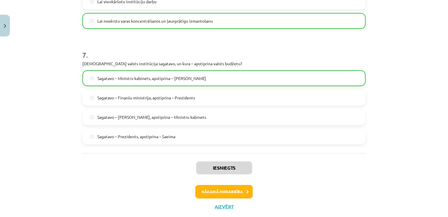
scroll to position [763, 0]
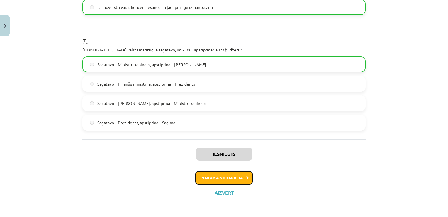
click at [216, 176] on button "Nākamā nodarbība" at bounding box center [224, 177] width 58 height 13
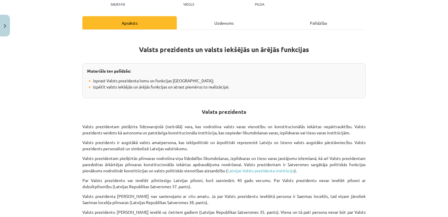
scroll to position [0, 0]
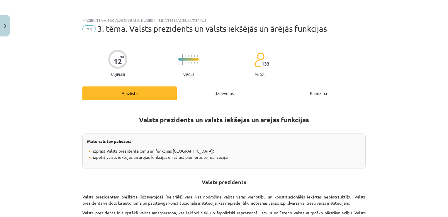
click at [221, 93] on div "Uzdevums" at bounding box center [224, 92] width 94 height 13
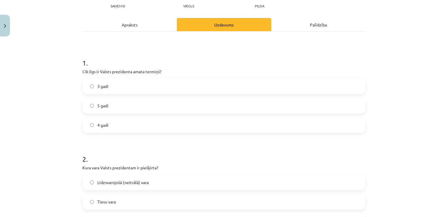
scroll to position [69, 0]
click at [170, 103] on label "5 gadi" at bounding box center [224, 105] width 282 height 15
click at [137, 27] on div "Apraksts" at bounding box center [129, 24] width 94 height 13
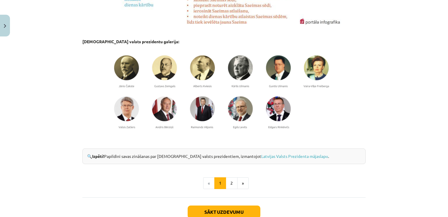
scroll to position [467, 0]
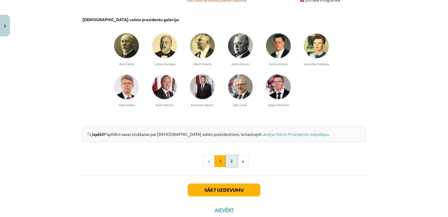
click at [230, 160] on button "2" at bounding box center [232, 161] width 12 height 12
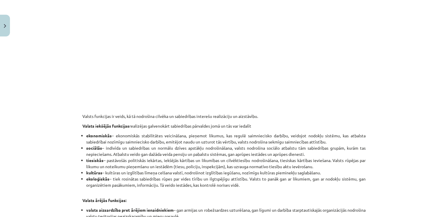
scroll to position [0, 0]
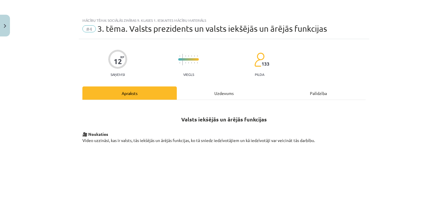
click at [217, 93] on div "Uzdevums" at bounding box center [224, 92] width 94 height 13
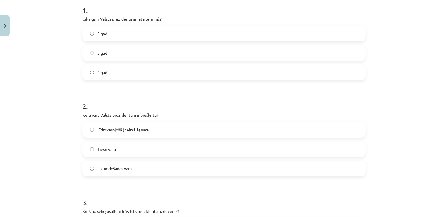
scroll to position [121, 0]
click at [189, 168] on label "Likumdošanas vara" at bounding box center [224, 168] width 282 height 15
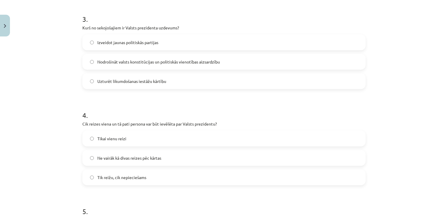
scroll to position [306, 0]
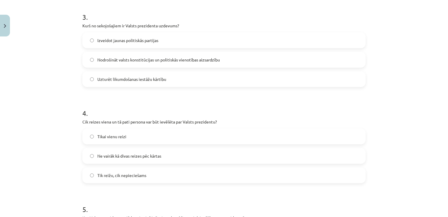
click at [210, 154] on label "Ne vairāk kā divas reizes pēc kārtas" at bounding box center [224, 155] width 282 height 15
click at [205, 42] on label "Izveidot jaunas politiskās partijas" at bounding box center [224, 40] width 282 height 15
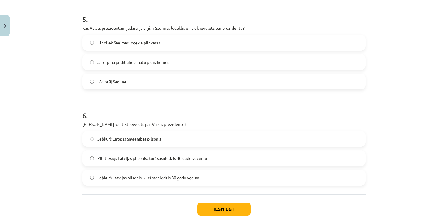
scroll to position [496, 0]
click at [205, 158] on span "Pilntiesīgs Latvijas pilsonis, kurš sasniedzis 40 gadu vecumu" at bounding box center [152, 157] width 110 height 6
click at [191, 39] on label "Jānoliek Saeimas locekļa pilnvaras" at bounding box center [224, 42] width 282 height 15
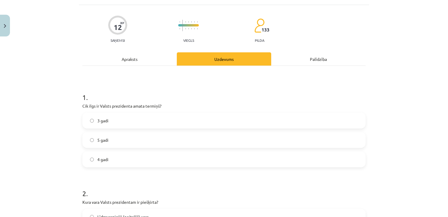
scroll to position [0, 0]
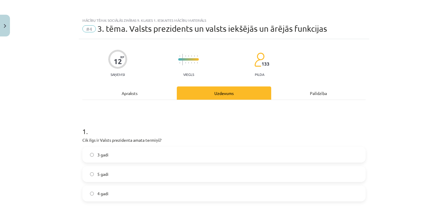
click at [82, 130] on h1 "1 ." at bounding box center [223, 126] width 283 height 18
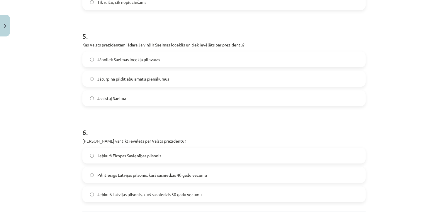
scroll to position [532, 0]
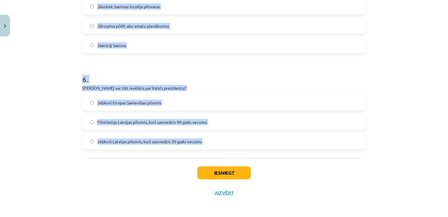
drag, startPoint x: 80, startPoint y: 130, endPoint x: 203, endPoint y: 146, distance: 123.9
copy form "1 . Cik ilgs ir Valsts prezidenta amata termiņš? 3 gadi 5 gadi 4 gadi 2 . Kura …"
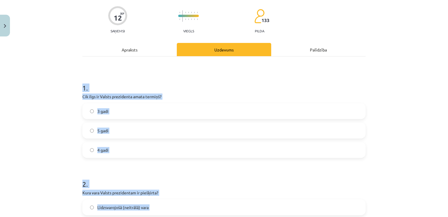
scroll to position [0, 0]
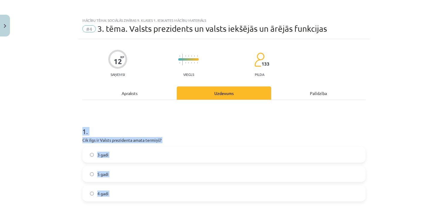
click at [139, 197] on label "4 gadi" at bounding box center [224, 193] width 282 height 15
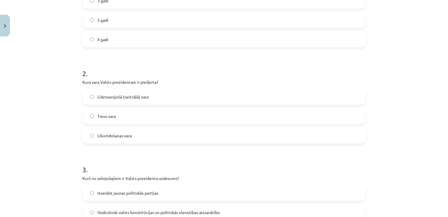
scroll to position [157, 0]
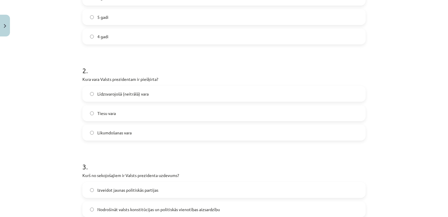
click at [164, 95] on label "Līdzsvarojošā (neitrālā) vara" at bounding box center [224, 93] width 282 height 15
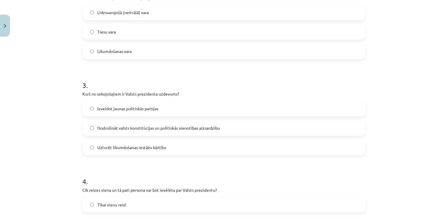
scroll to position [238, 0]
click at [184, 207] on label "Tikai vienu reizi" at bounding box center [224, 204] width 282 height 15
click at [161, 124] on label "Nodrošināt valsts konstitūcijas un politiskās vienotības aizsardzību" at bounding box center [224, 127] width 282 height 15
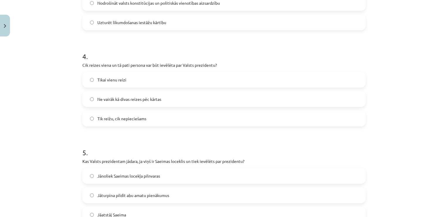
scroll to position [363, 0]
click at [175, 97] on label "Ne vairāk kā divas reizes pēc kārtas" at bounding box center [224, 98] width 282 height 15
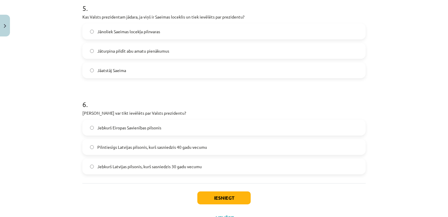
scroll to position [532, 0]
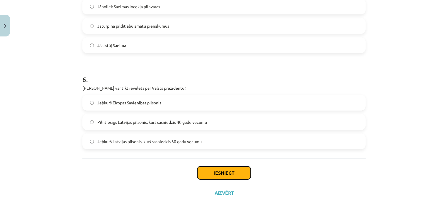
click at [241, 174] on button "Iesniegt" at bounding box center [224, 172] width 53 height 13
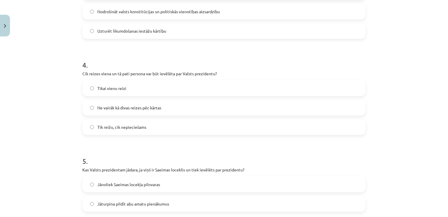
scroll to position [355, 0]
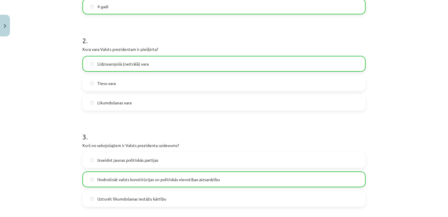
click at [241, 174] on label "Nodrošināt valsts konstitūcijas un politiskās vienotības aizsardzību" at bounding box center [224, 179] width 282 height 15
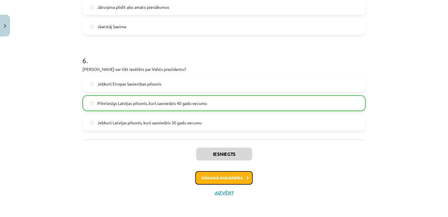
click at [244, 180] on button "Nākamā nodarbība" at bounding box center [224, 177] width 58 height 13
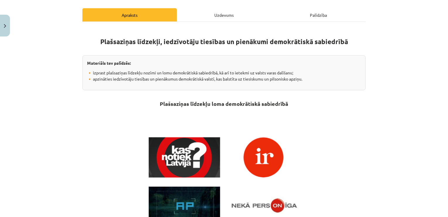
scroll to position [0, 0]
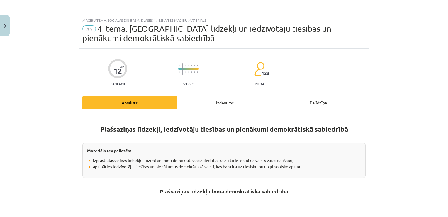
click at [214, 106] on div "Uzdevums" at bounding box center [224, 102] width 94 height 13
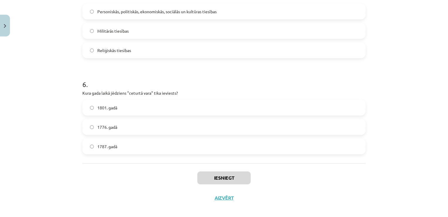
scroll to position [541, 0]
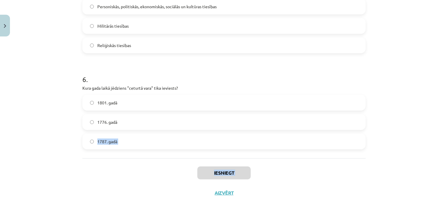
drag, startPoint x: 222, startPoint y: 92, endPoint x: 134, endPoint y: 205, distance: 144.1
click at [134, 205] on div "Mācību tēma: Sociālās zinības 9. klases 1. ieskaites mācību materiāls #5 4. tēm…" at bounding box center [224, 108] width 448 height 217
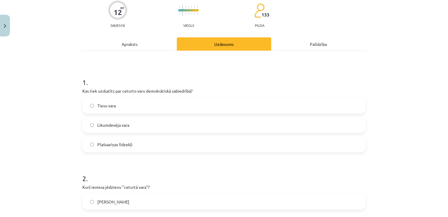
scroll to position [0, 0]
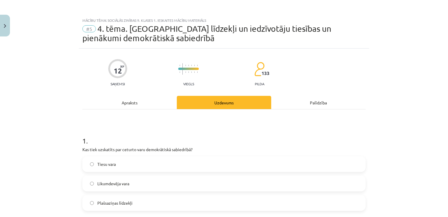
click at [82, 139] on h1 "1 ." at bounding box center [223, 135] width 283 height 18
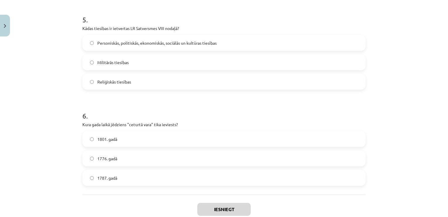
scroll to position [541, 0]
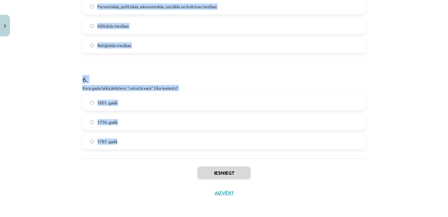
drag, startPoint x: 81, startPoint y: 141, endPoint x: 125, endPoint y: 138, distance: 43.8
copy form "1 . Kas tiek uzskatīts par ceturto varu demokrātiskā sabiedrībā? Tiesu vara Lik…"
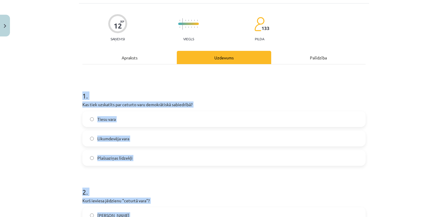
scroll to position [0, 0]
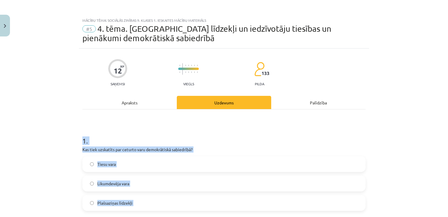
click at [28, 183] on div "Mācību tēma: Sociālās zinības 9. klases 1. ieskaites mācību materiāls #5 4. tēm…" at bounding box center [224, 108] width 448 height 217
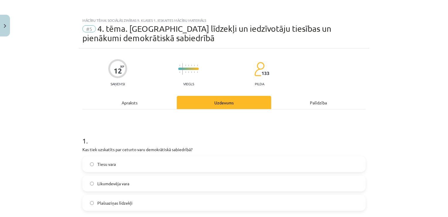
click at [126, 198] on label "Plašsaziņas līdzekļi" at bounding box center [224, 202] width 282 height 15
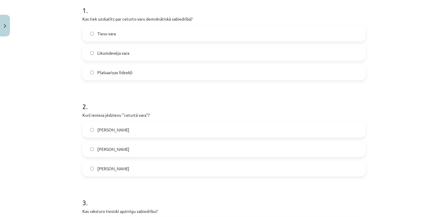
scroll to position [130, 0]
click at [146, 129] on label "Edmunds Bērks" at bounding box center [224, 129] width 282 height 15
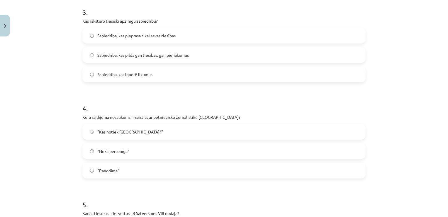
scroll to position [320, 0]
click at [167, 53] on span "Sabiedrība, kas pilda gan tiesības, gan pienākumus" at bounding box center [143, 55] width 92 height 6
click at [144, 148] on label ""Nekā personīga"" at bounding box center [224, 151] width 282 height 15
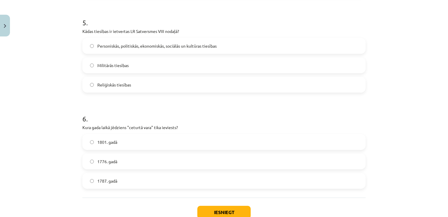
scroll to position [507, 0]
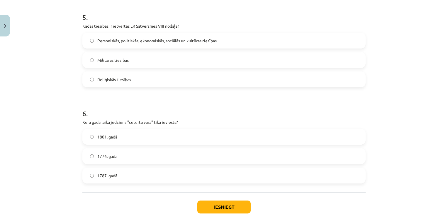
click at [156, 38] on span "Personiskās, politiskās, ekonomiskās, sociālās un kultūras tiesības" at bounding box center [156, 41] width 119 height 6
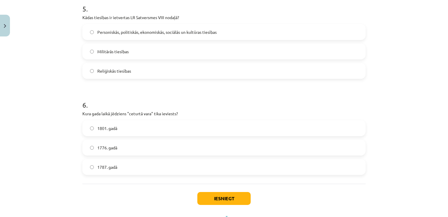
drag, startPoint x: 124, startPoint y: 178, endPoint x: 161, endPoint y: 167, distance: 38.2
click at [161, 167] on label "1787. gadā" at bounding box center [224, 166] width 282 height 15
click at [215, 197] on button "Iesniegt" at bounding box center [224, 198] width 53 height 13
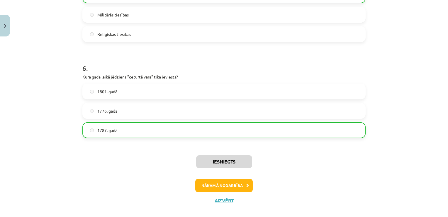
scroll to position [560, 0]
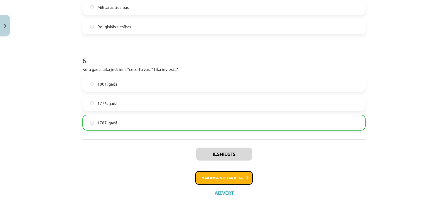
click at [229, 173] on button "Nākamā nodarbība" at bounding box center [224, 177] width 58 height 13
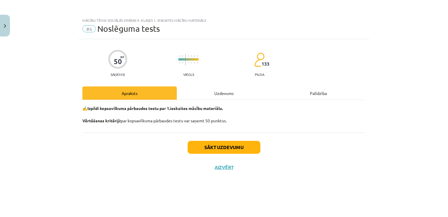
click at [232, 140] on div "Sākt uzdevumu Aizvērt" at bounding box center [223, 152] width 283 height 41
click at [229, 144] on button "Sākt uzdevumu" at bounding box center [224, 147] width 73 height 13
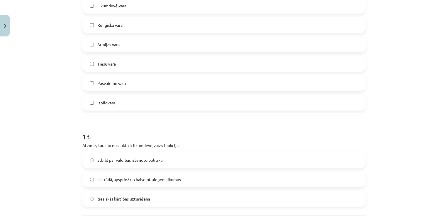
scroll to position [1535, 0]
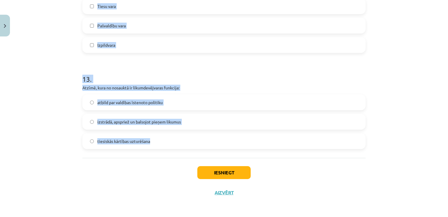
drag, startPoint x: 80, startPoint y: 84, endPoint x: 153, endPoint y: 140, distance: 91.7
copy form "1 . Uz cik gadiem tiek ievēlēts vlasts prezidents? 6 4 5 3 2 . Kas ievēl Latvij…"
click at [387, 65] on div "Mācību tēma: Sociālās zinības 9. klases 1. ieskaites mācību materiāls #6 Noslēg…" at bounding box center [224, 108] width 448 height 217
click at [387, 66] on div "Mācību tēma: Sociālās zinības 9. klases 1. ieskaites mācību materiāls #6 Noslēg…" at bounding box center [224, 108] width 448 height 217
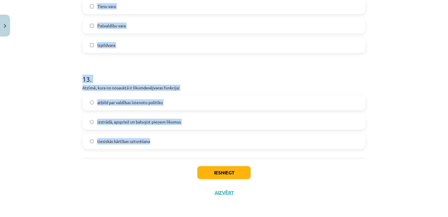
click at [47, 107] on div "Mācību tēma: Sociālās zinības 9. klases 1. ieskaites mācību materiāls #6 Noslēg…" at bounding box center [224, 108] width 448 height 217
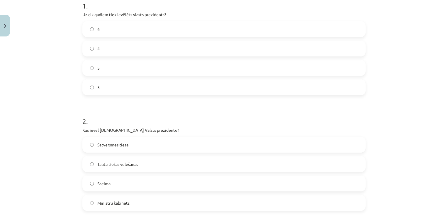
scroll to position [125, 0]
click at [112, 47] on label "4" at bounding box center [224, 49] width 282 height 15
click at [117, 185] on label "Saeima" at bounding box center [224, 183] width 282 height 15
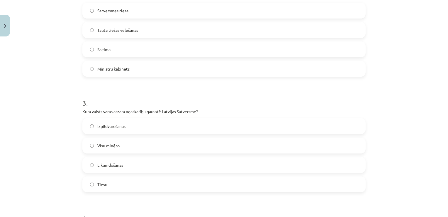
scroll to position [261, 0]
click at [126, 146] on label "Visu minēto" at bounding box center [224, 143] width 282 height 15
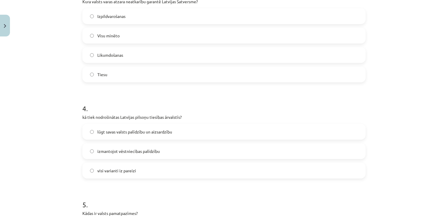
scroll to position [370, 0]
click at [127, 169] on span "visi varianti iz pareizi" at bounding box center [116, 169] width 39 height 6
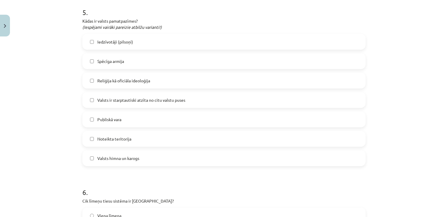
scroll to position [563, 0]
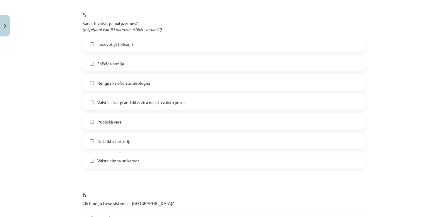
scroll to position [559, 0]
click at [134, 43] on label "Iedzīvotāji (pilsoņi)" at bounding box center [224, 43] width 282 height 15
click at [163, 139] on label "Noteikta teritorija" at bounding box center [224, 140] width 282 height 15
click at [195, 103] on label "Valsts ir starptautiski atzīta no citu valstu puses" at bounding box center [224, 101] width 282 height 15
click at [175, 118] on label "Publiskā vara" at bounding box center [224, 121] width 282 height 15
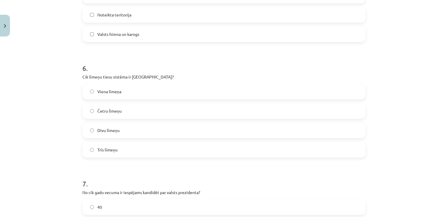
scroll to position [685, 0]
click at [151, 146] on label "Trīs līmeņu" at bounding box center [224, 148] width 282 height 15
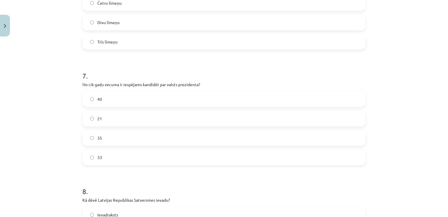
scroll to position [792, 0]
click at [158, 100] on label "40" at bounding box center [224, 99] width 282 height 15
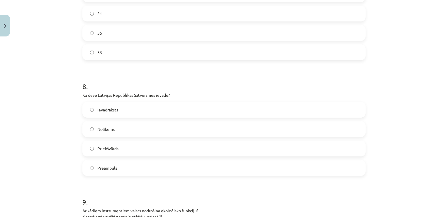
scroll to position [898, 0]
click at [131, 172] on label "Preambula" at bounding box center [224, 167] width 282 height 15
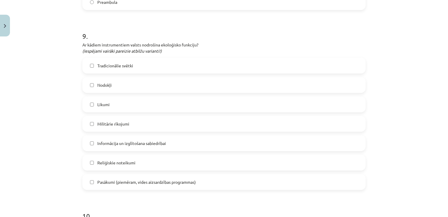
scroll to position [1062, 0]
click at [144, 95] on div "Tradicionālie svētki Nodokļi Likumi Militārie rīkojumi Informācija un izglītoša…" at bounding box center [223, 124] width 283 height 132
click at [143, 99] on label "Likumi" at bounding box center [224, 104] width 282 height 15
click at [143, 79] on label "Nodokļi" at bounding box center [224, 85] width 282 height 15
click at [147, 140] on span "Informācija un izglītošana sabiedrībai" at bounding box center [131, 143] width 69 height 6
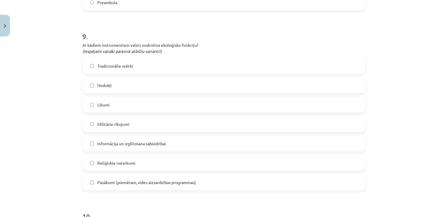
click at [152, 181] on span "Pasākumi (piemēram, vides aizsardzības programmas)" at bounding box center [146, 182] width 99 height 6
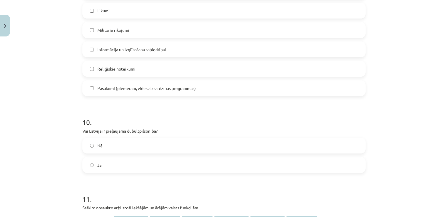
scroll to position [1174, 0]
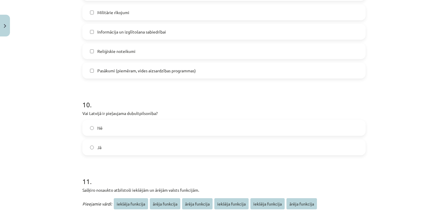
click at [142, 149] on label "Jā" at bounding box center [224, 147] width 282 height 15
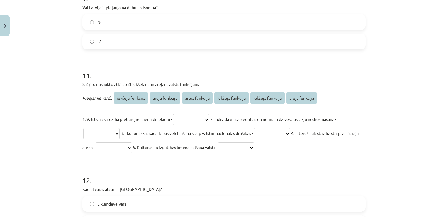
scroll to position [1317, 0]
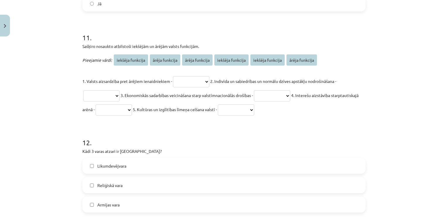
click at [200, 79] on select "**********" at bounding box center [191, 81] width 36 height 11
select select "**********"
click at [173, 76] on select "**********" at bounding box center [191, 81] width 36 height 11
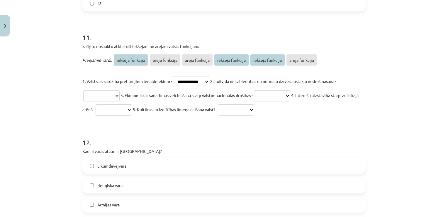
click at [111, 90] on select "**********" at bounding box center [101, 95] width 36 height 11
select select "**********"
click at [83, 90] on select "**********" at bounding box center [101, 95] width 36 height 11
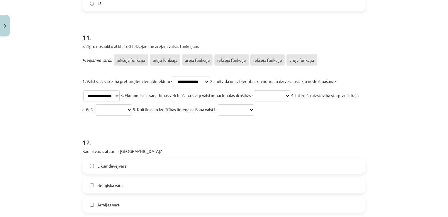
click at [291, 96] on select "**********" at bounding box center [272, 95] width 36 height 11
select select "**********"
click at [260, 90] on select "**********" at bounding box center [272, 95] width 36 height 11
click at [132, 104] on select "**********" at bounding box center [114, 109] width 36 height 11
select select "**********"
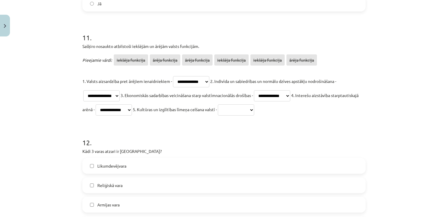
click at [123, 104] on select "**********" at bounding box center [114, 109] width 36 height 11
click at [254, 110] on select "**********" at bounding box center [236, 109] width 36 height 11
select select "**********"
click at [252, 104] on select "**********" at bounding box center [236, 109] width 36 height 11
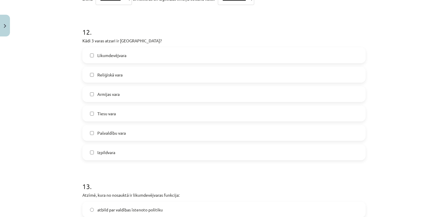
scroll to position [1427, 0]
click at [150, 55] on label "Likumdevējvara" at bounding box center [224, 55] width 282 height 15
click at [134, 113] on label "Tiesu vara" at bounding box center [224, 114] width 282 height 15
click at [143, 89] on label "Armijas vara" at bounding box center [224, 94] width 282 height 15
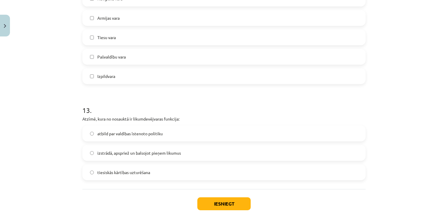
scroll to position [1505, 0]
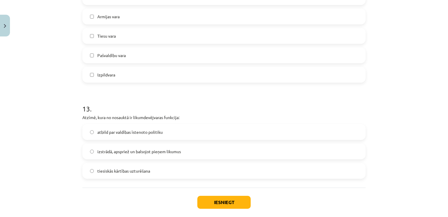
click at [163, 151] on span "izstrādā, apspriež un balsojot pieņem likumus" at bounding box center [139, 151] width 84 height 6
click at [215, 203] on button "Iesniegt" at bounding box center [224, 201] width 53 height 13
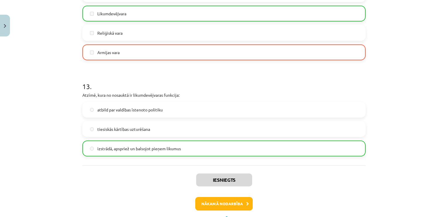
scroll to position [1603, 0]
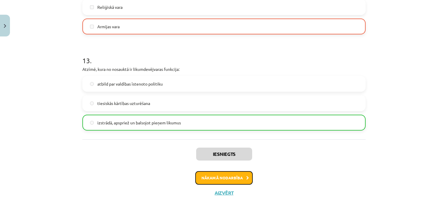
click at [217, 174] on button "Nākamā nodarbība" at bounding box center [224, 177] width 58 height 13
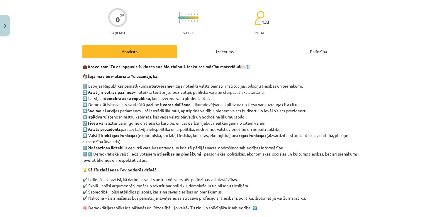
scroll to position [15, 0]
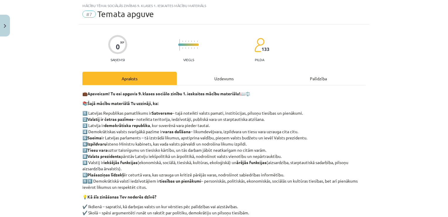
click at [229, 79] on div "Uzdevums" at bounding box center [224, 78] width 94 height 13
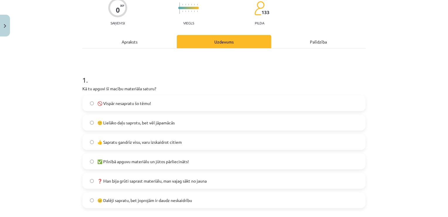
scroll to position [51, 0]
click at [201, 145] on label "👍 Sapratu gandrīz visu, varu izskaidrot citiem" at bounding box center [224, 142] width 282 height 15
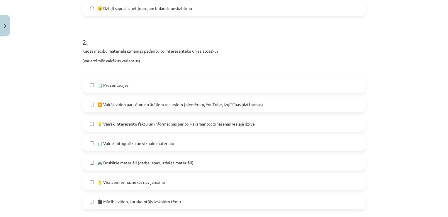
scroll to position [244, 0]
click at [239, 121] on span "💡 Vairāk interesantu faktu un informācijas par to, kā izmantot zināšanas reālaj…" at bounding box center [176, 123] width 158 height 6
click at [208, 141] on label "📊 Vairāk infografiku un vizuālo materiālu" at bounding box center [224, 142] width 282 height 15
click at [197, 202] on label "🎥 Mācību video, kur skolotājs izskaidro tēmu" at bounding box center [224, 200] width 282 height 15
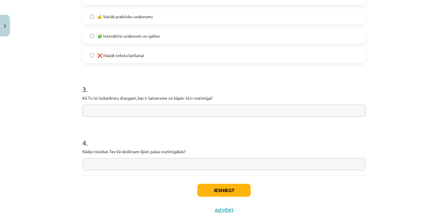
scroll to position [448, 0]
click at [172, 51] on label "❌ Mazāk teksta lasīšanai" at bounding box center [224, 54] width 282 height 15
click at [169, 36] on label "🧩 Interaktīvi uzdevumi un spēles" at bounding box center [224, 35] width 282 height 15
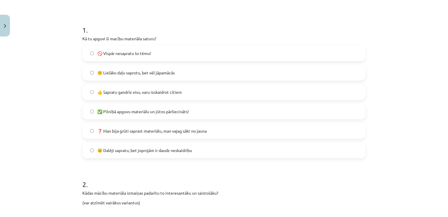
scroll to position [102, 0]
click at [162, 70] on span "🙂 Lielāko daļu saprotu, bet vēl jāpamācās" at bounding box center [135, 72] width 77 height 6
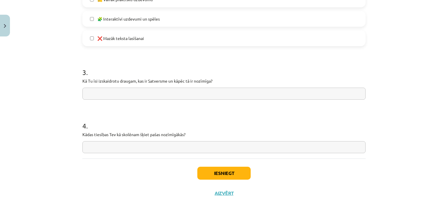
scroll to position [464, 0]
click at [169, 93] on input "text" at bounding box center [223, 93] width 283 height 12
type input "******"
click at [147, 146] on input "text" at bounding box center [223, 147] width 283 height 12
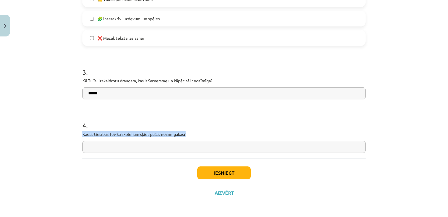
drag, startPoint x: 81, startPoint y: 132, endPoint x: 186, endPoint y: 134, distance: 104.8
click at [186, 134] on p "Kādas tiesības Tev kā skolēnam šķiet pašas nozīmīgākās?" at bounding box center [223, 134] width 283 height 6
copy p "Kādas tiesības Tev kā skolēnam šķiet pašas nozīmīgākās?"
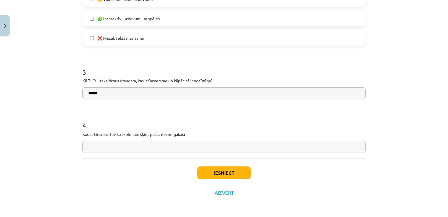
click at [144, 149] on input "text" at bounding box center [223, 147] width 283 height 12
type input "*"
paste input "**********"
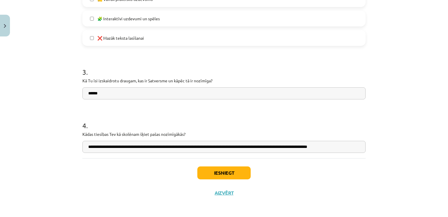
type input "**********"
click at [241, 172] on button "Iesniegt" at bounding box center [224, 172] width 53 height 13
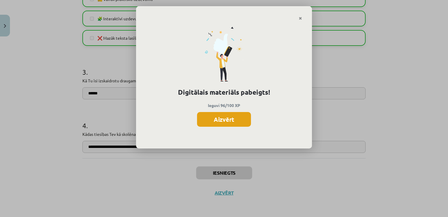
click at [239, 116] on button "Aizvērt" at bounding box center [224, 119] width 54 height 15
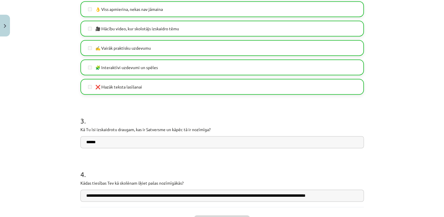
scroll to position [465, 0]
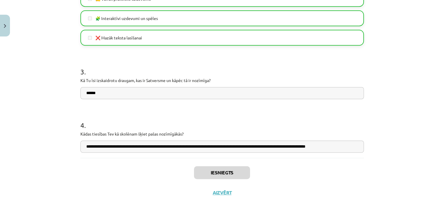
click at [221, 195] on div "Iesniegts Aizvērt" at bounding box center [221, 178] width 283 height 41
click at [222, 194] on button "Aizvērt" at bounding box center [222, 192] width 22 height 6
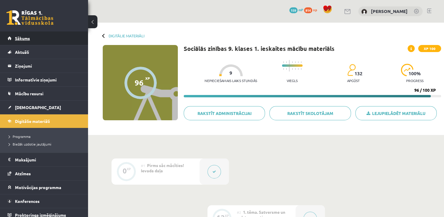
click at [38, 38] on link "Sākums" at bounding box center [44, 37] width 73 height 13
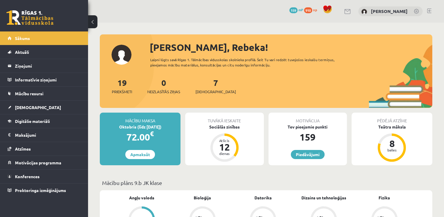
click at [203, 85] on div "7 Ieskaites" at bounding box center [215, 85] width 40 height 18
click at [207, 85] on link "7 Ieskaites" at bounding box center [215, 85] width 40 height 17
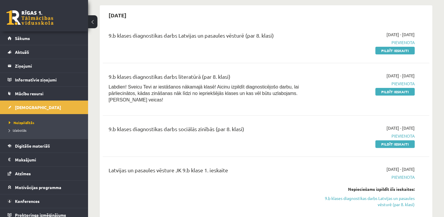
scroll to position [171, 0]
